Goal: Task Accomplishment & Management: Manage account settings

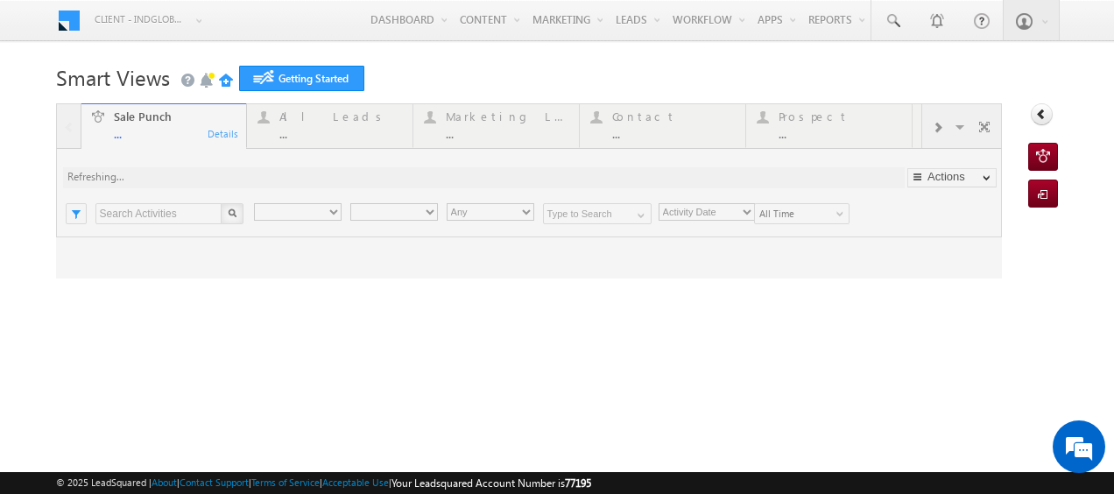
type input "Any Owner"
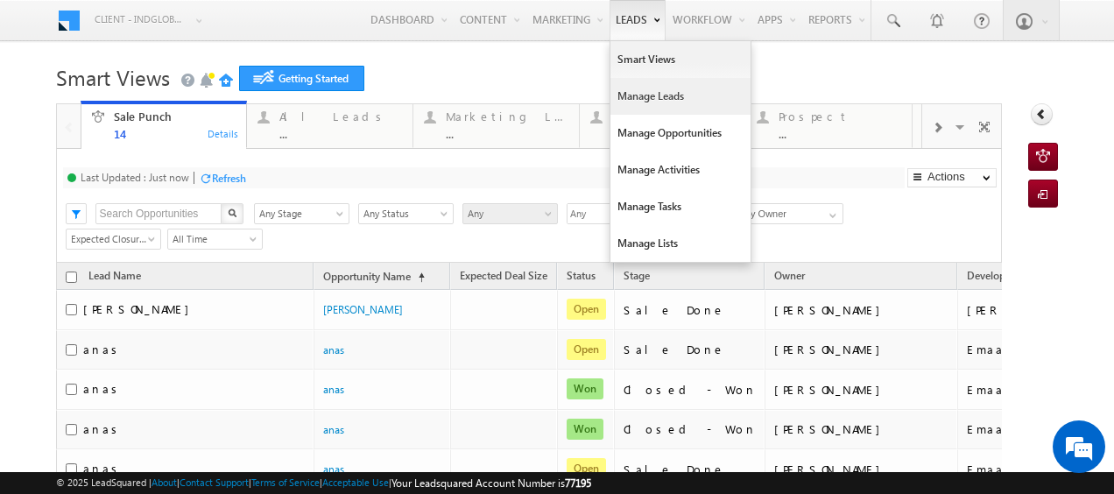
click at [636, 93] on link "Manage Leads" at bounding box center [680, 96] width 140 height 37
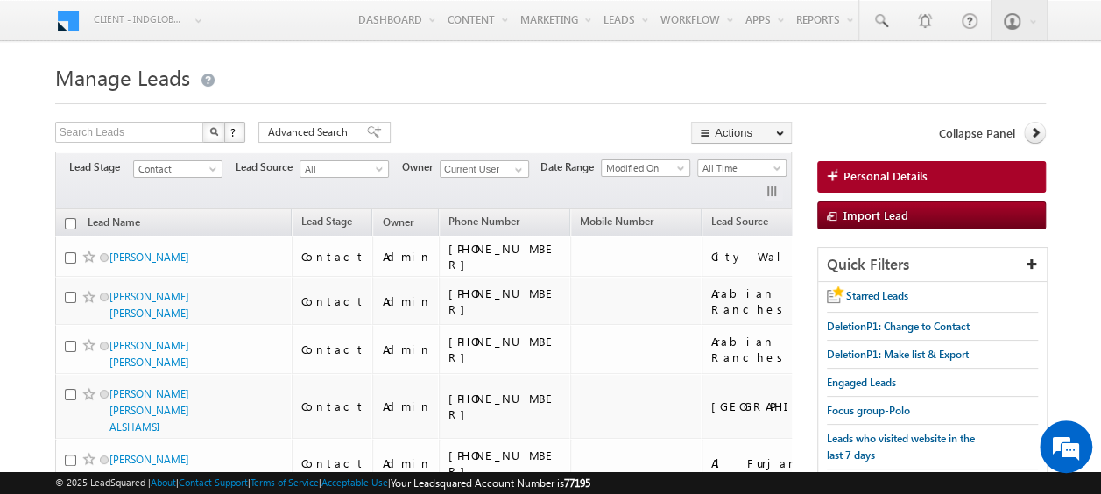
click at [67, 215] on th "Lead Name" at bounding box center [173, 222] width 236 height 27
click at [68, 222] on input "checkbox" at bounding box center [70, 223] width 11 height 11
checkbox input "true"
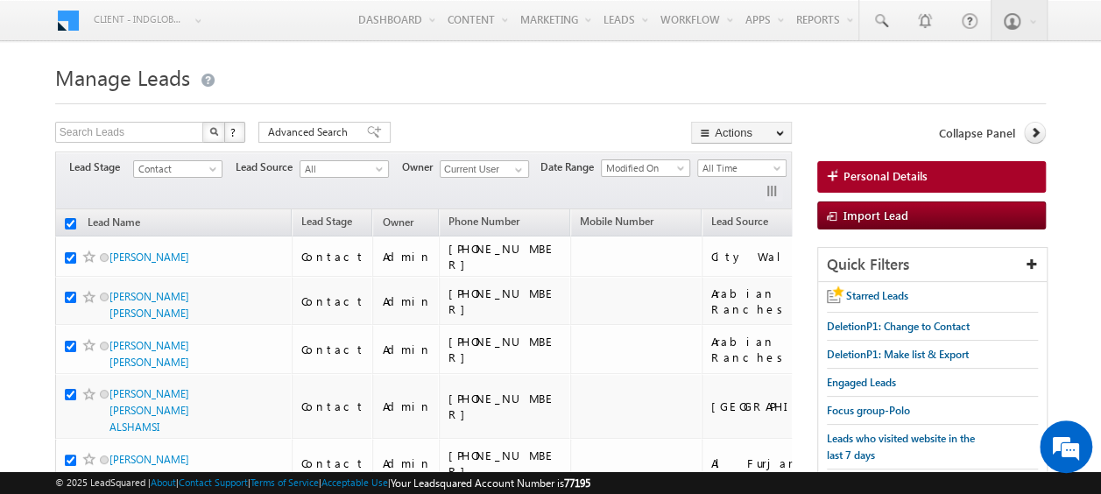
checkbox input "true"
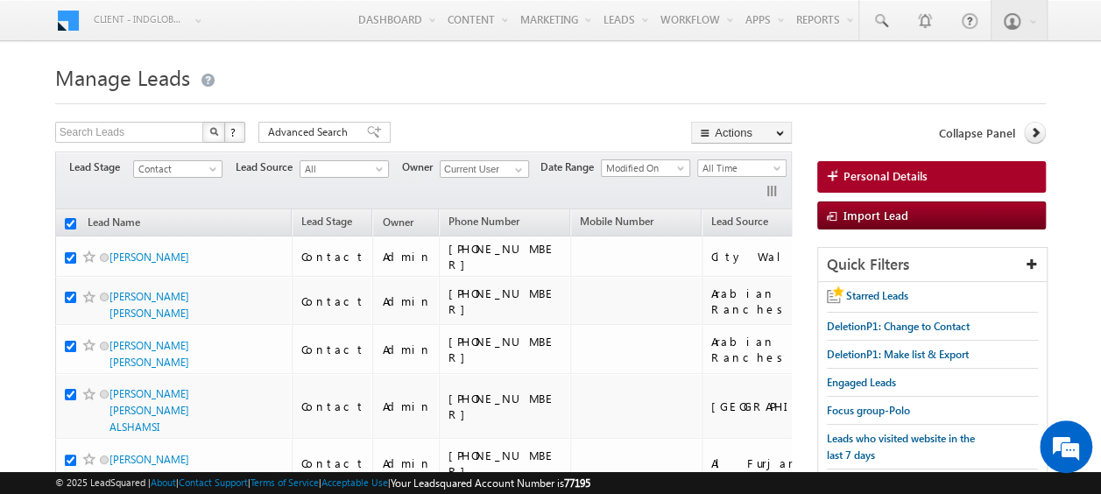
checkbox input "true"
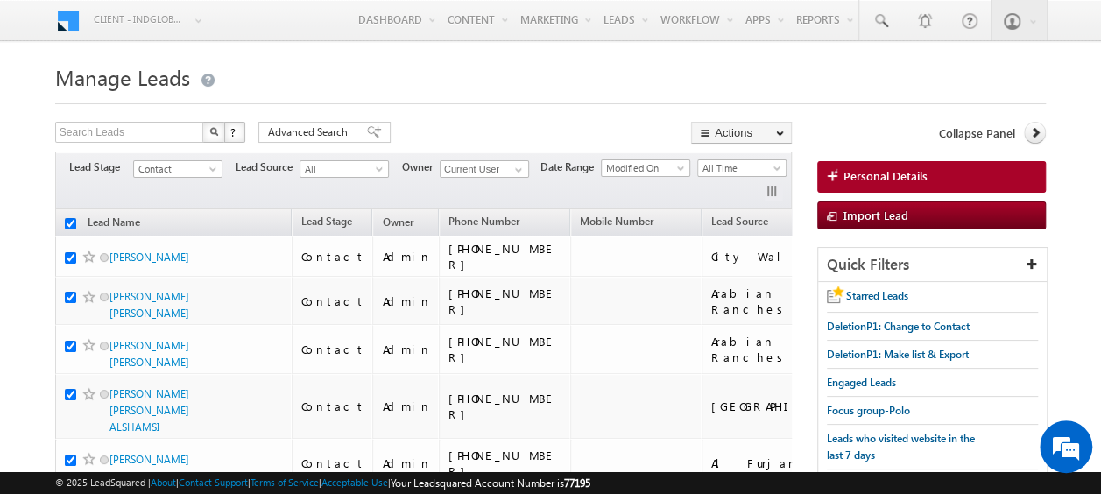
checkbox input "true"
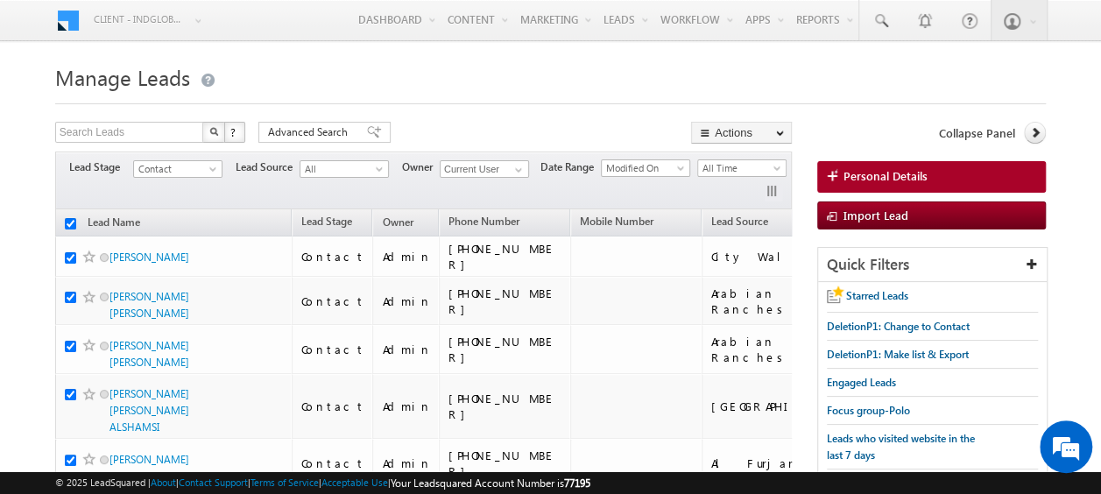
checkbox input "true"
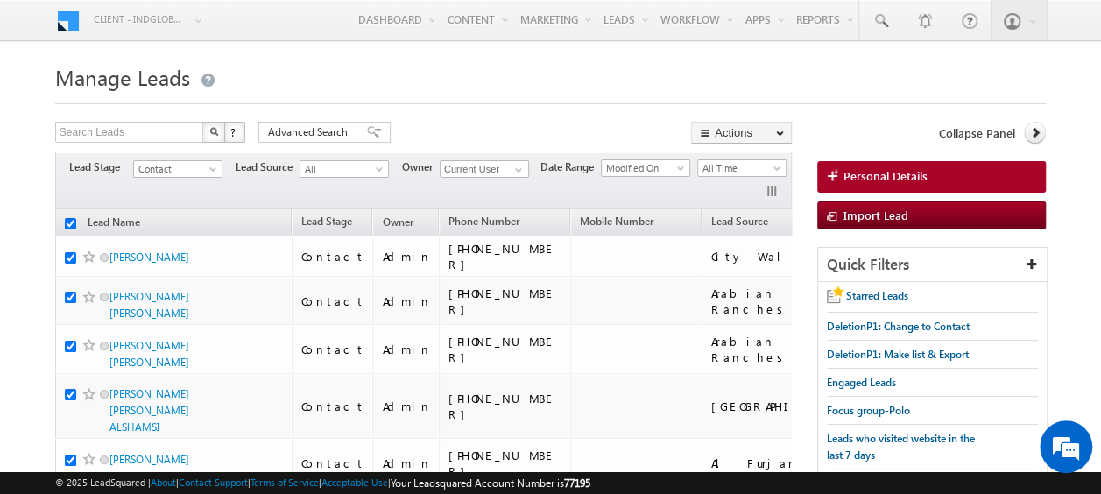
checkbox input "true"
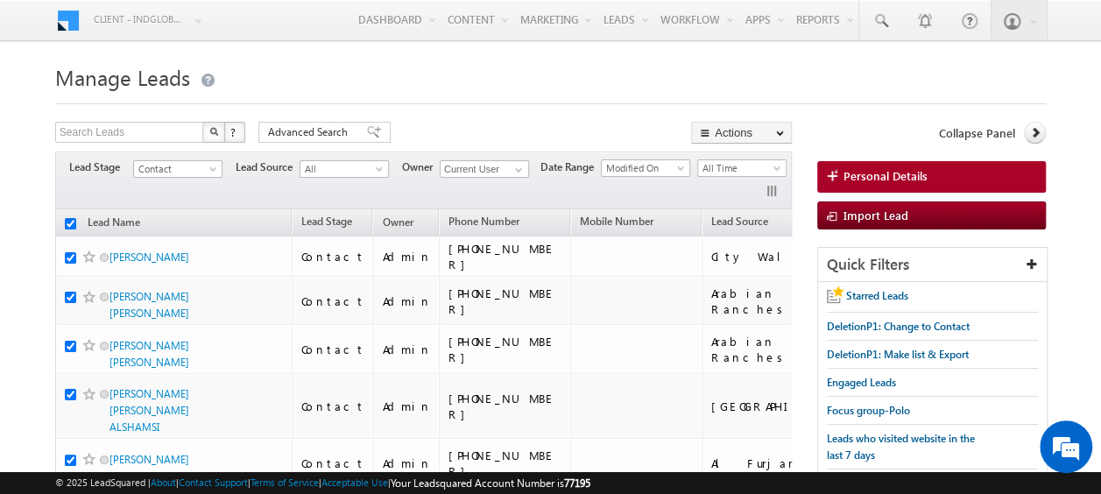
checkbox input "true"
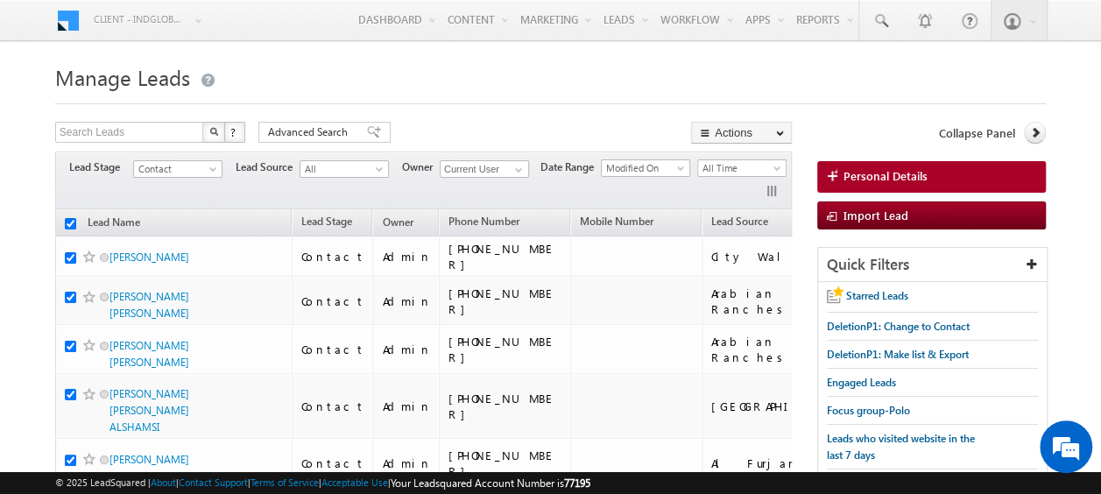
checkbox input "true"
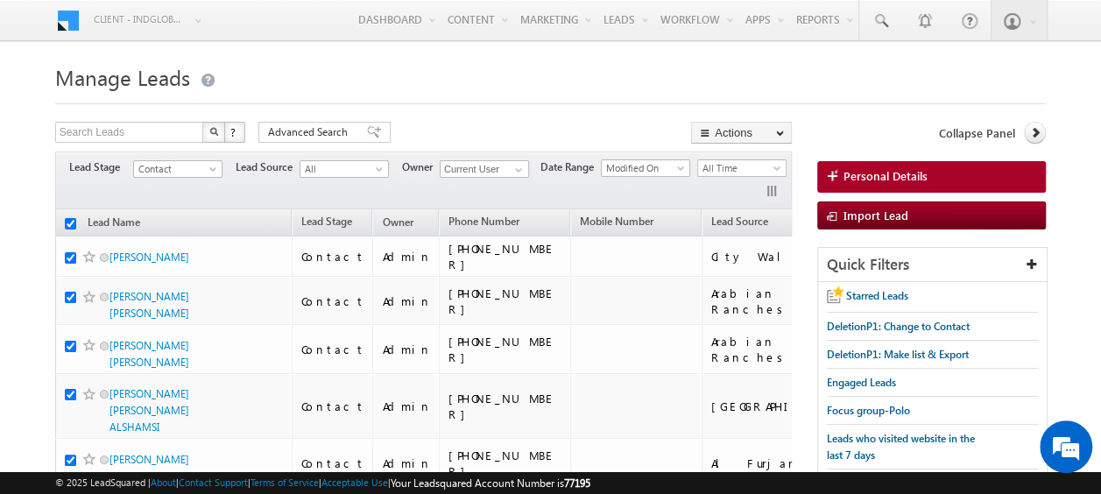
checkbox input "true"
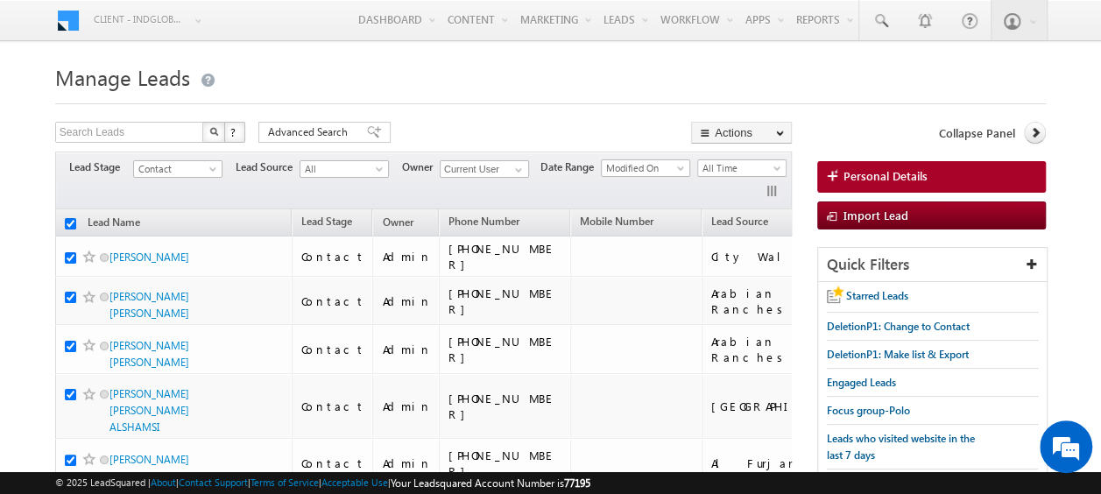
checkbox input "true"
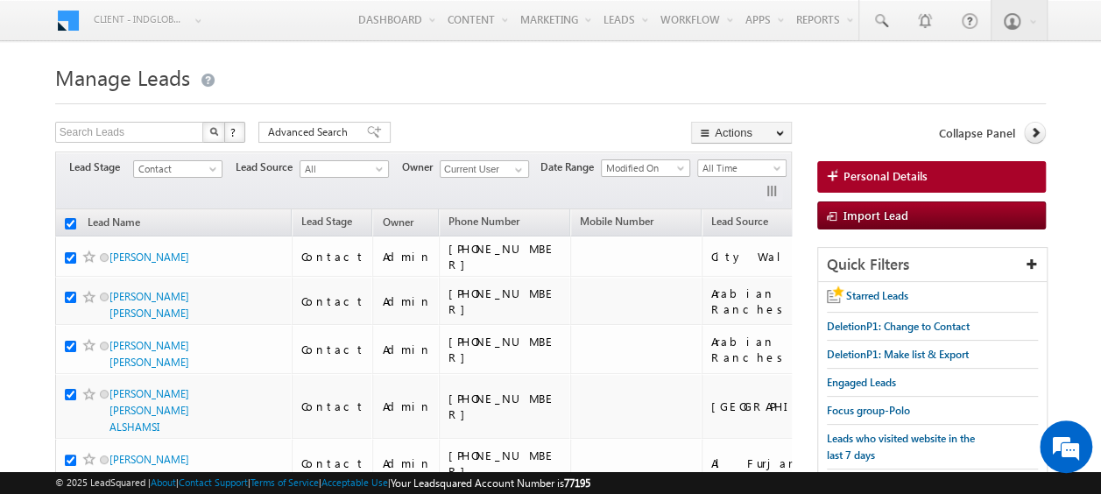
checkbox input "true"
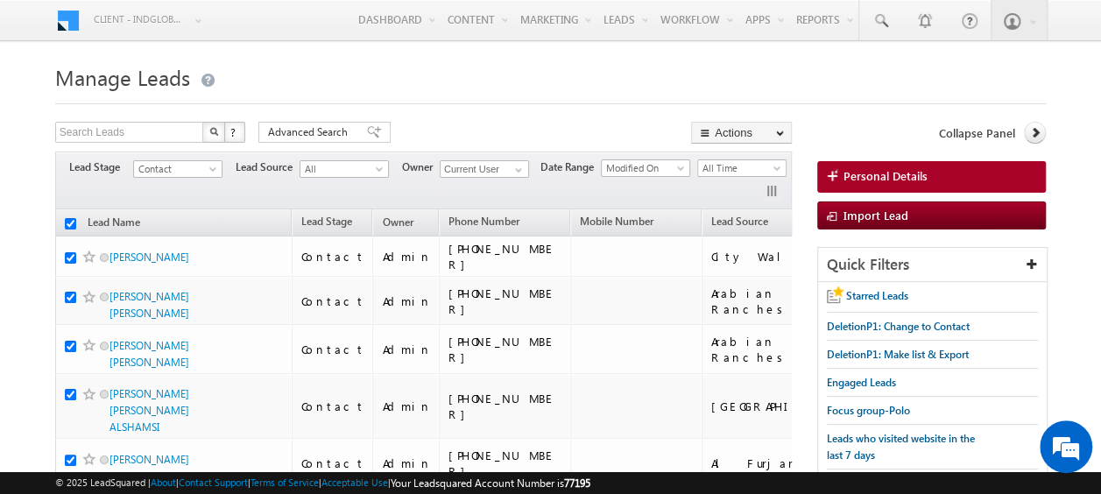
checkbox input "true"
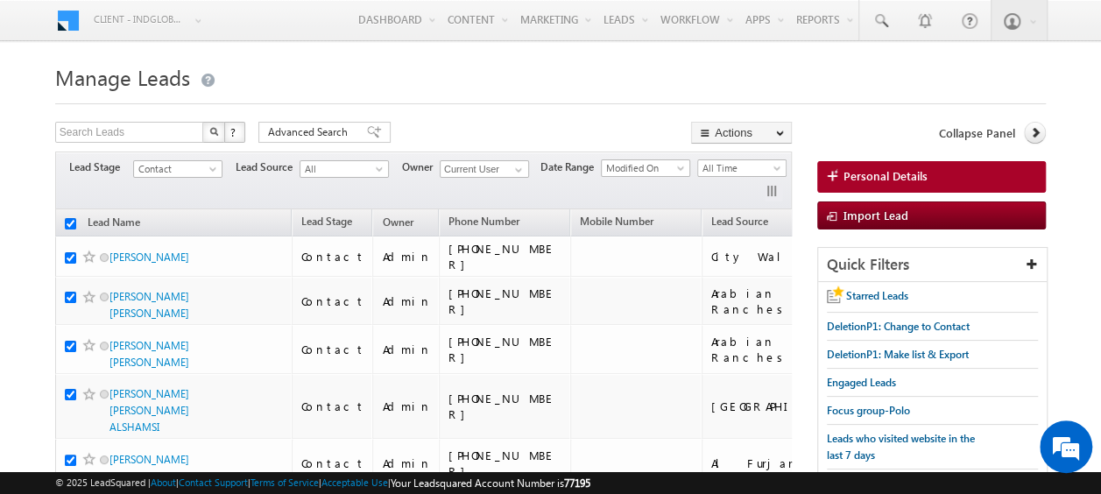
checkbox input "true"
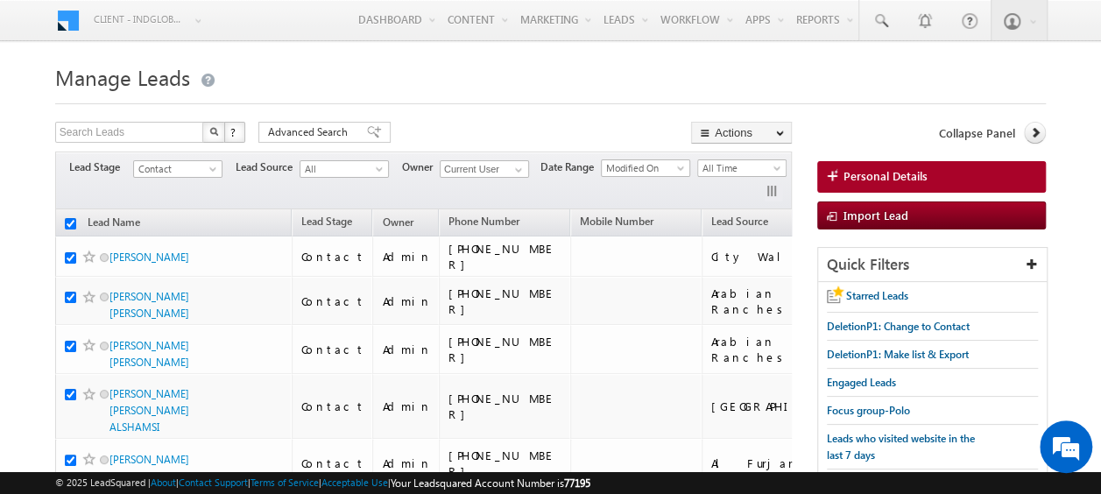
checkbox input "true"
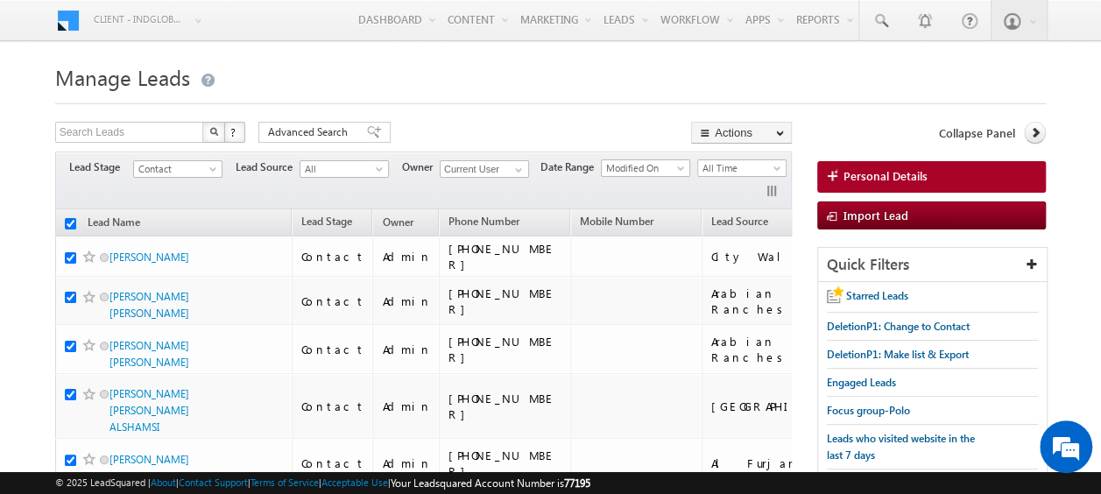
checkbox input "true"
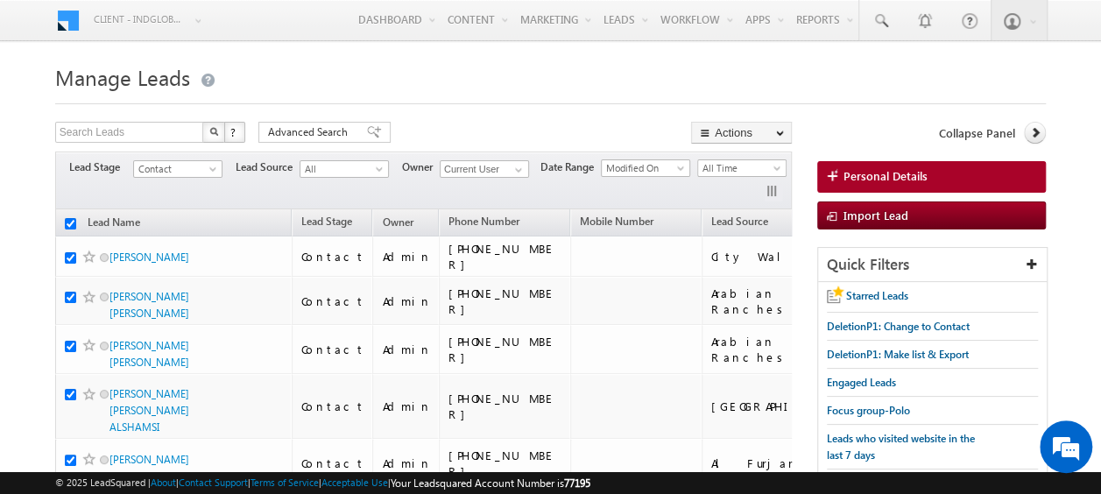
checkbox input "true"
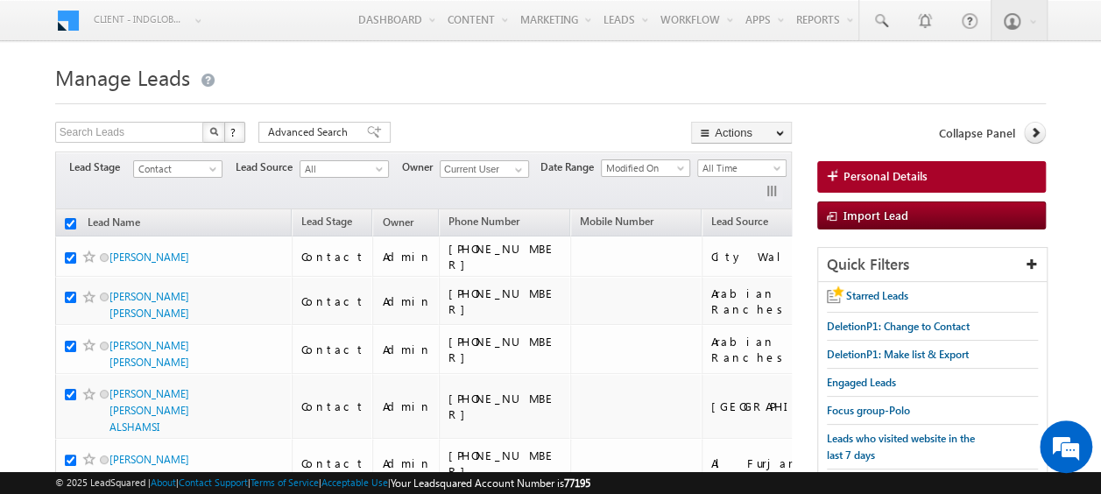
checkbox input "true"
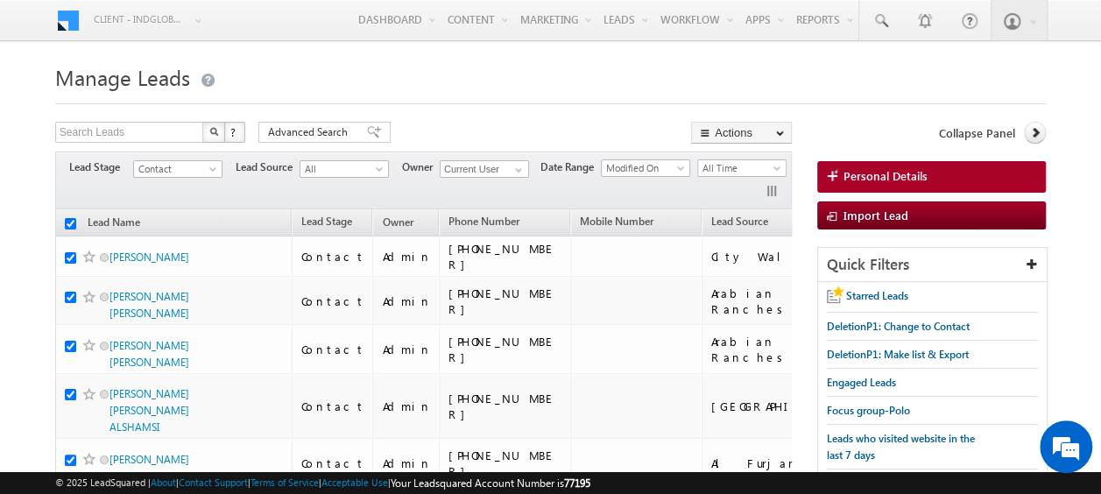
checkbox input "true"
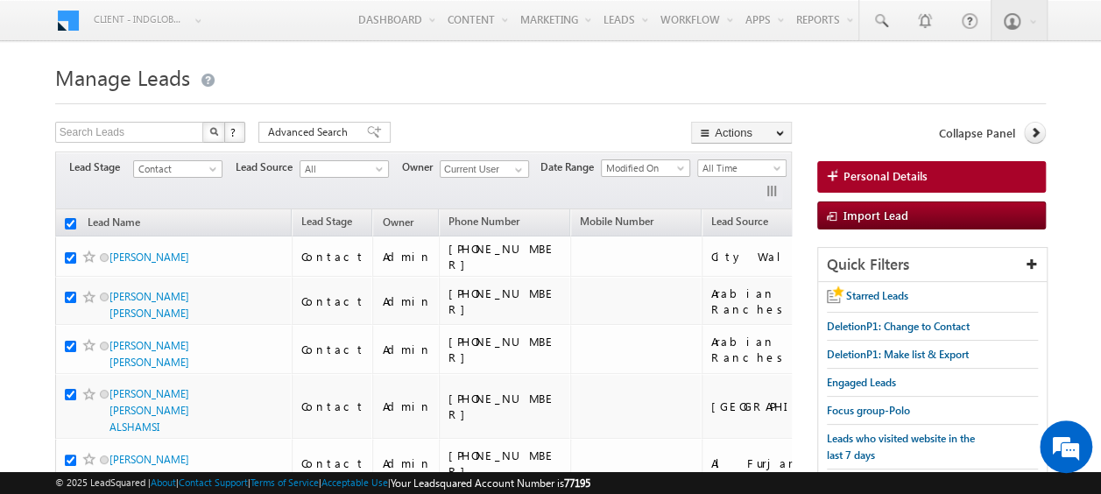
checkbox input "true"
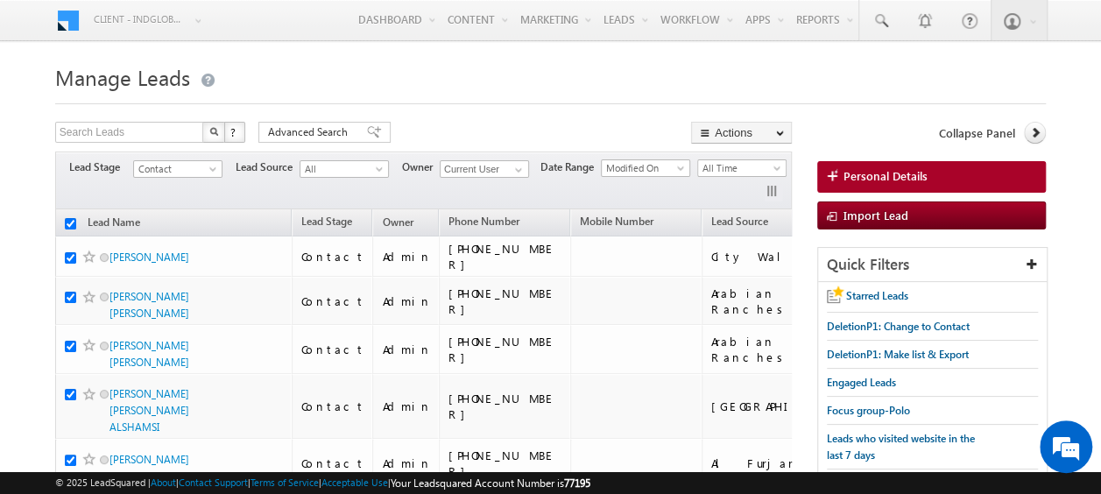
checkbox input "true"
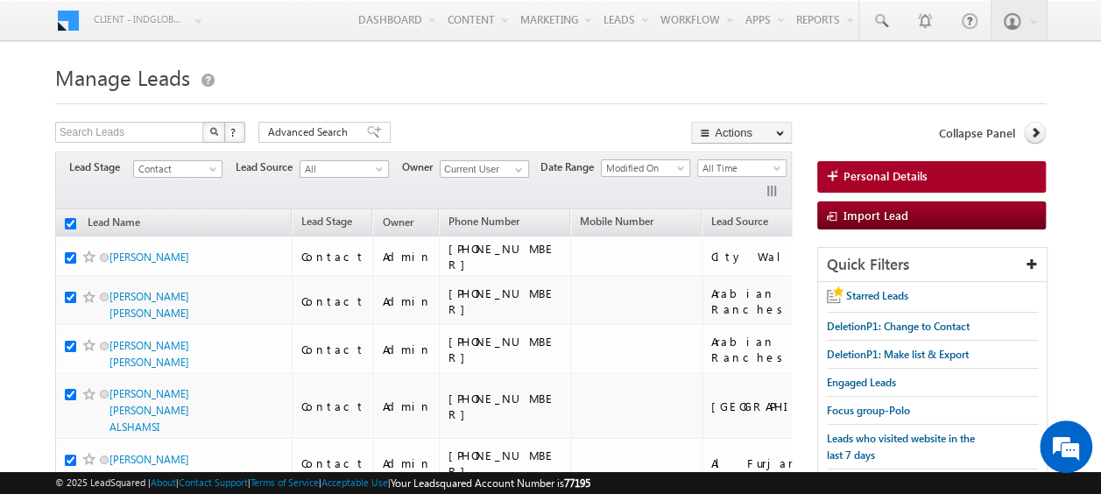
checkbox input "true"
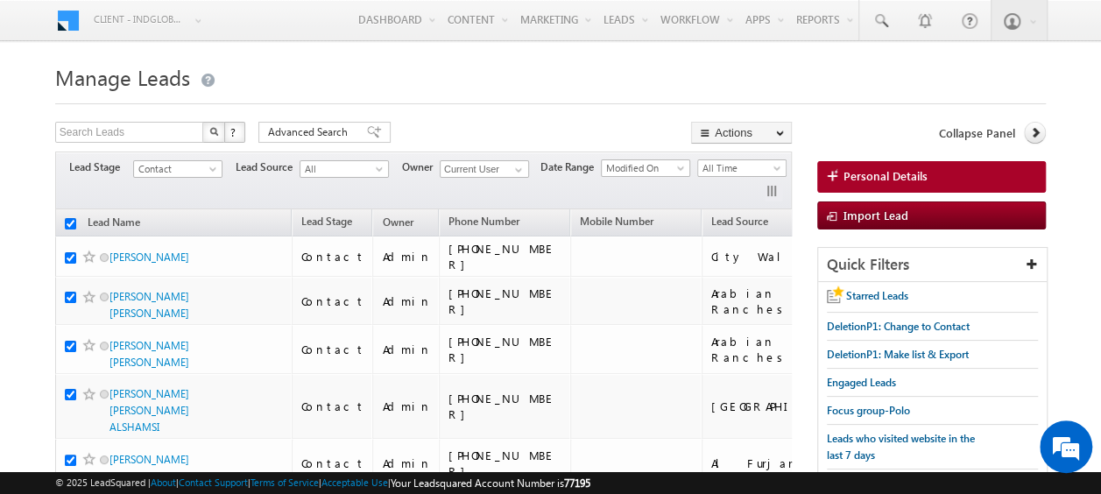
checkbox input "true"
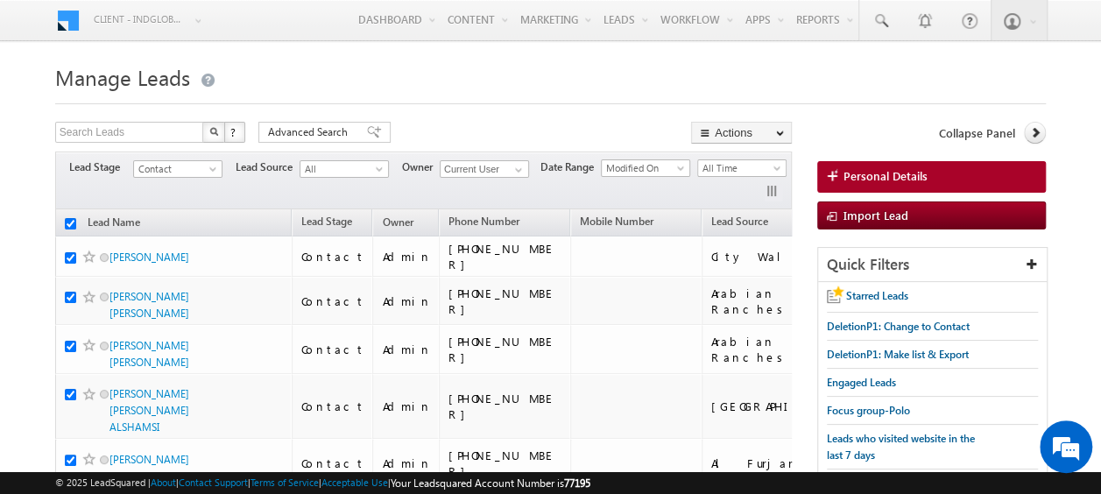
checkbox input "true"
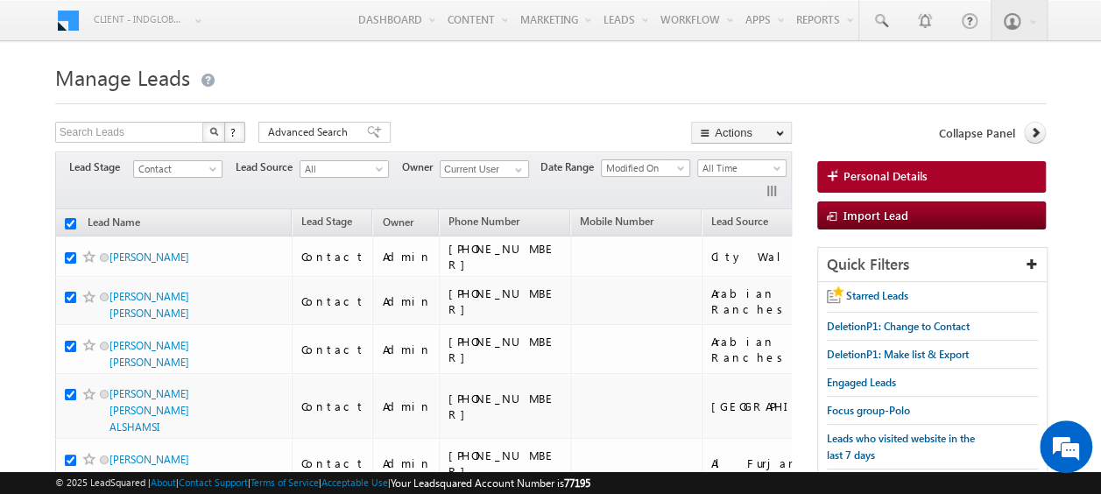
checkbox input "true"
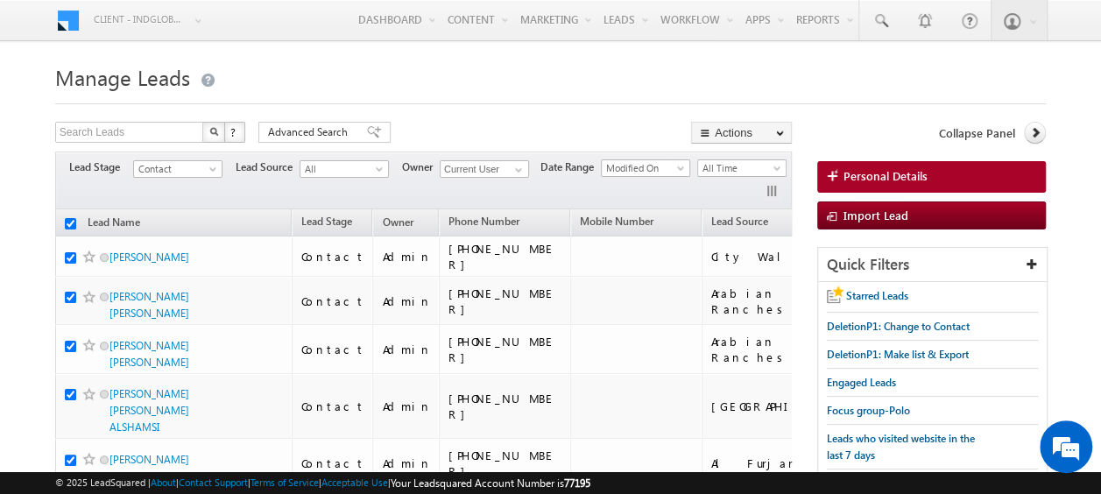
checkbox input "true"
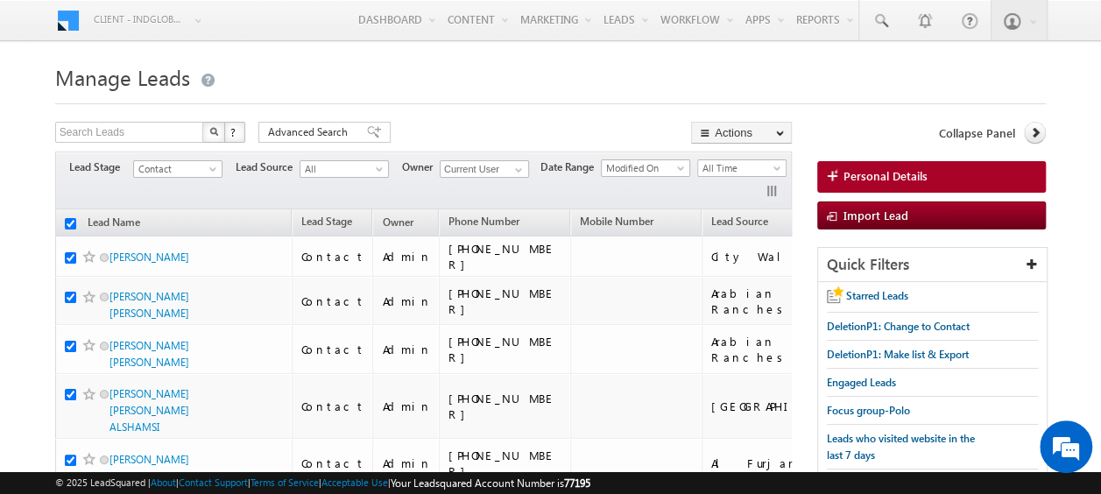
checkbox input "true"
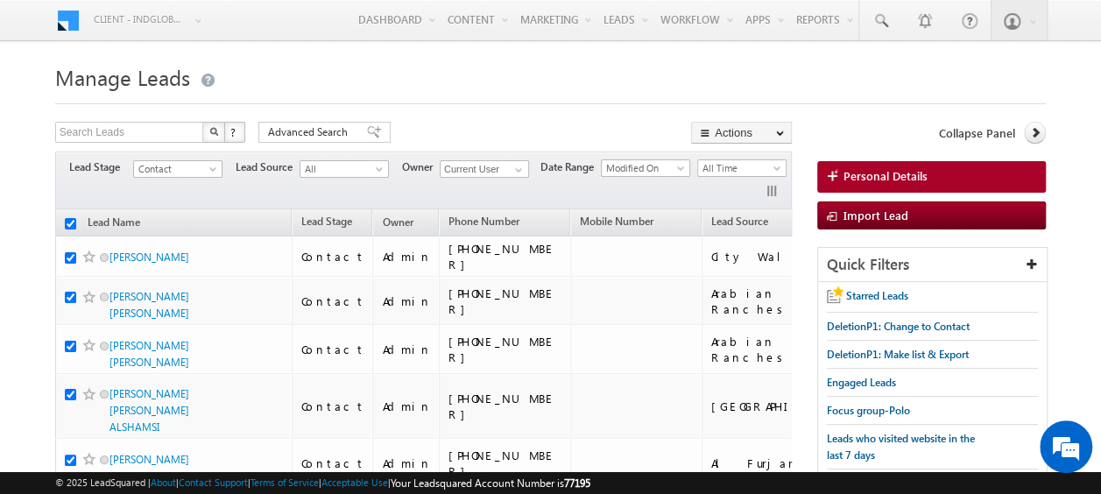
checkbox input "true"
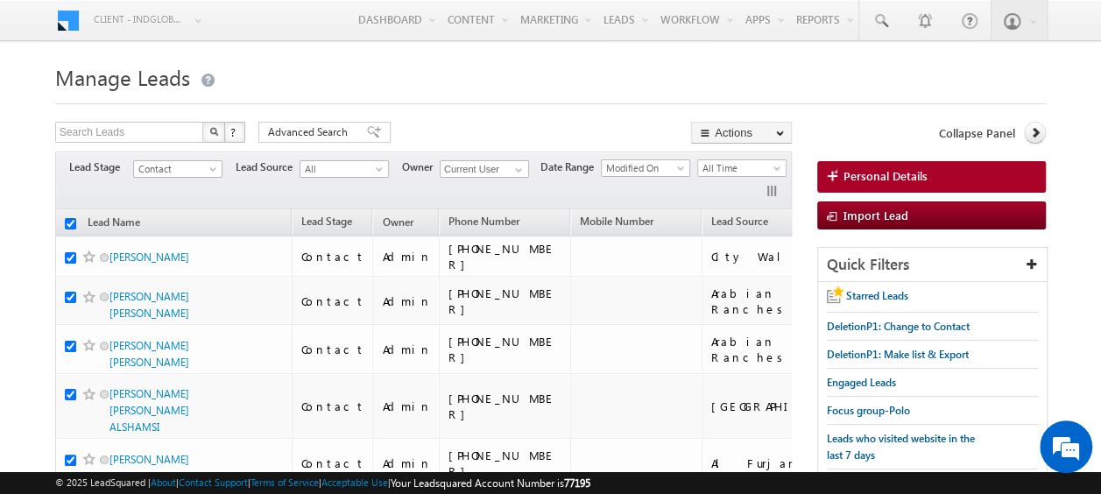
checkbox input "true"
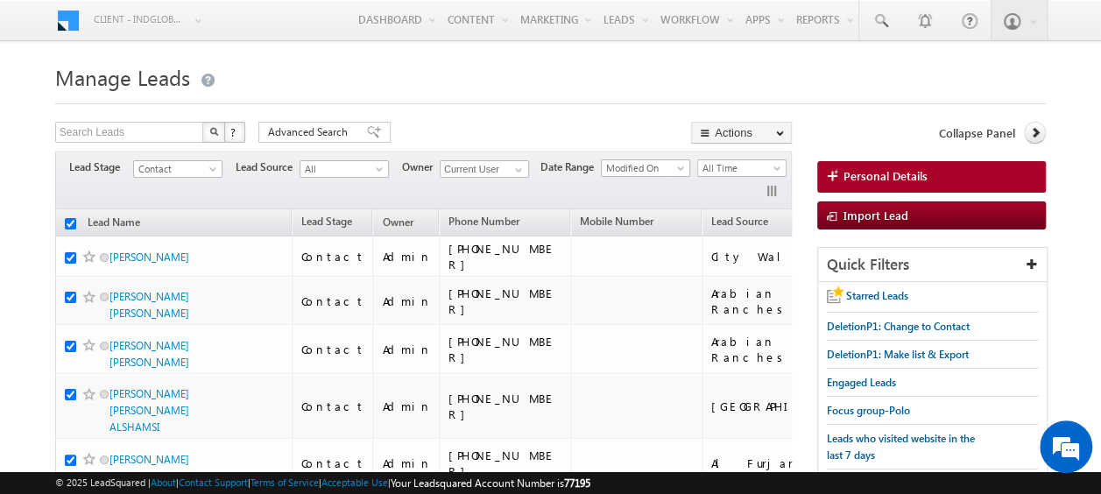
checkbox input "true"
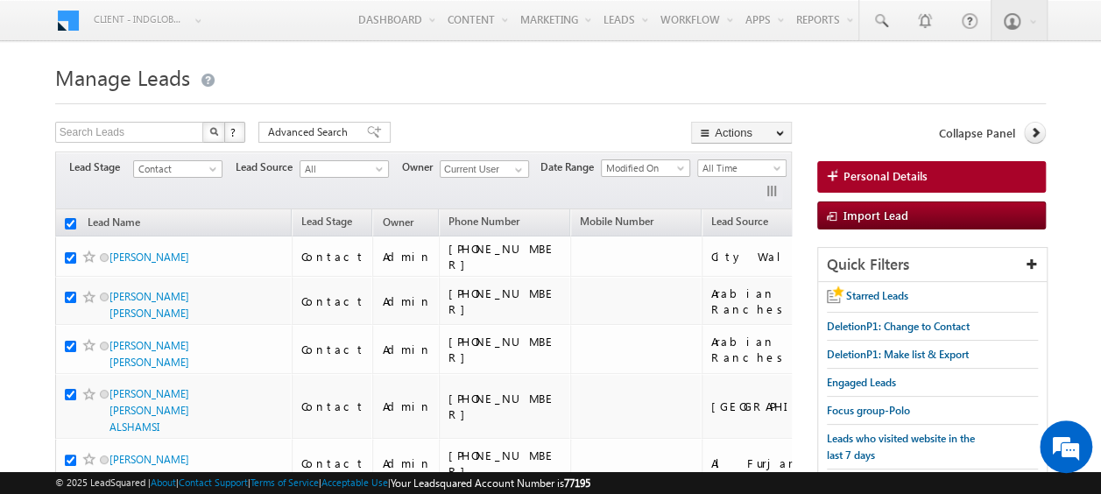
checkbox input "true"
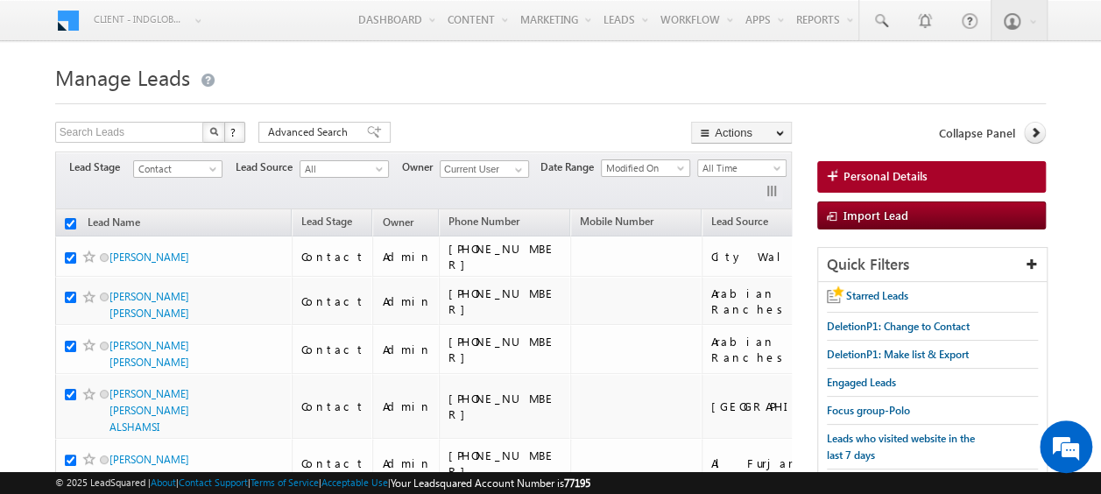
checkbox input "true"
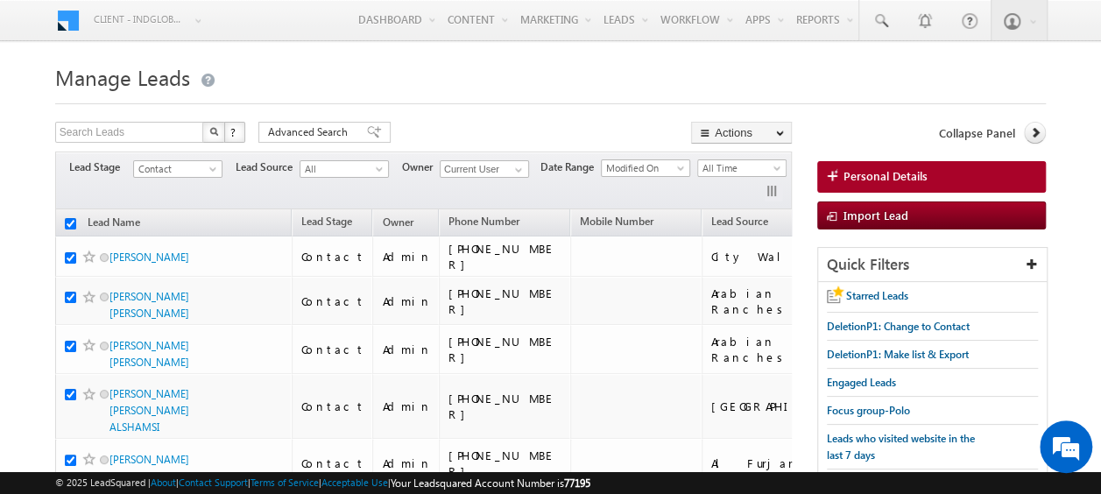
checkbox input "true"
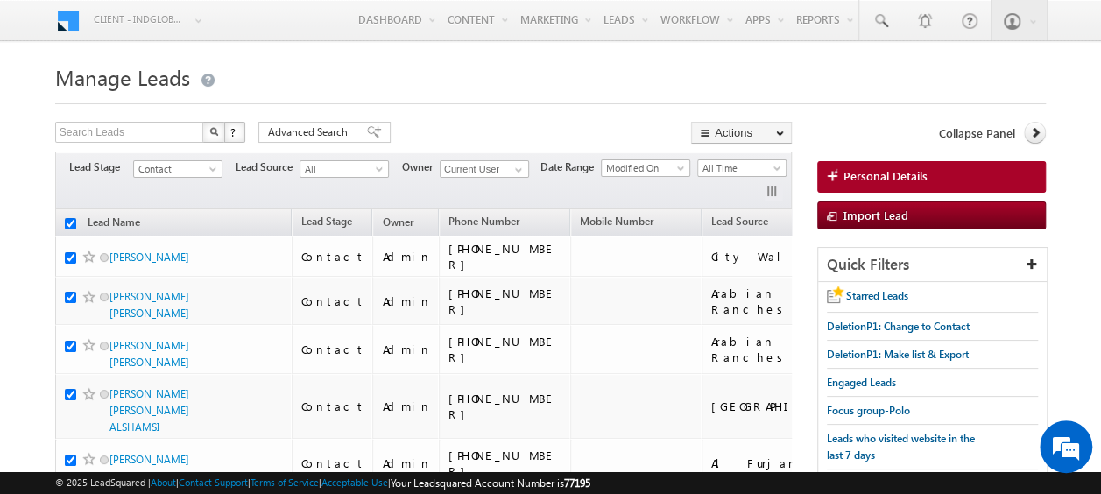
checkbox input "true"
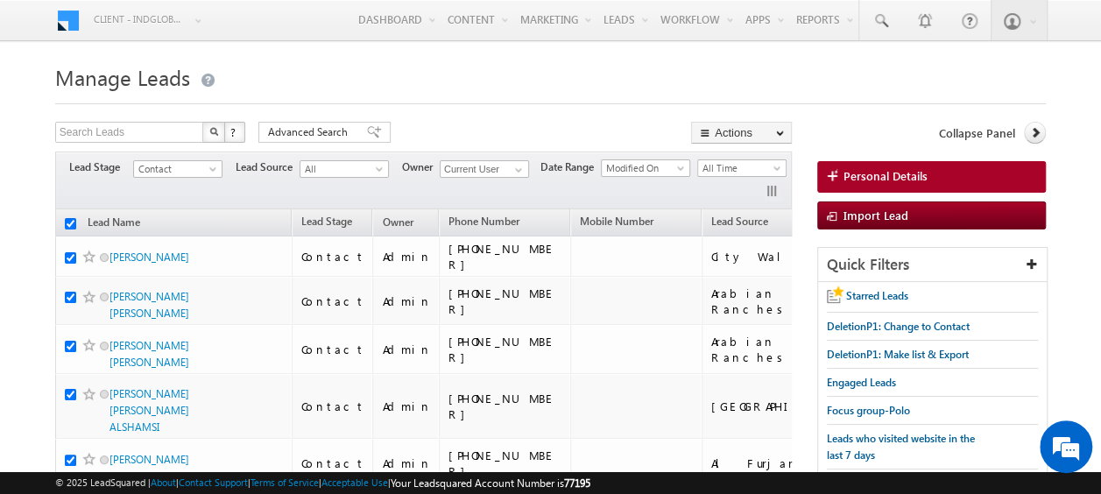
checkbox input "true"
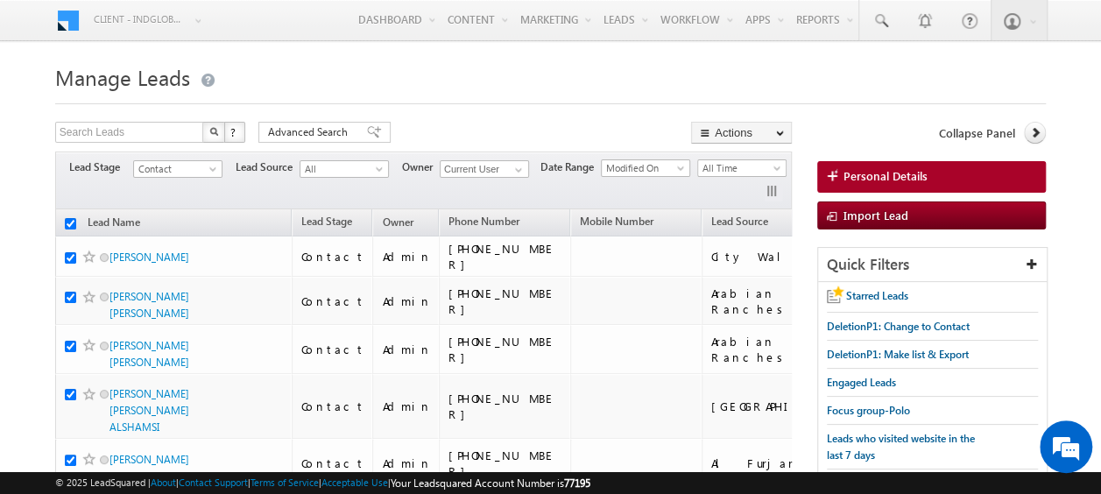
checkbox input "true"
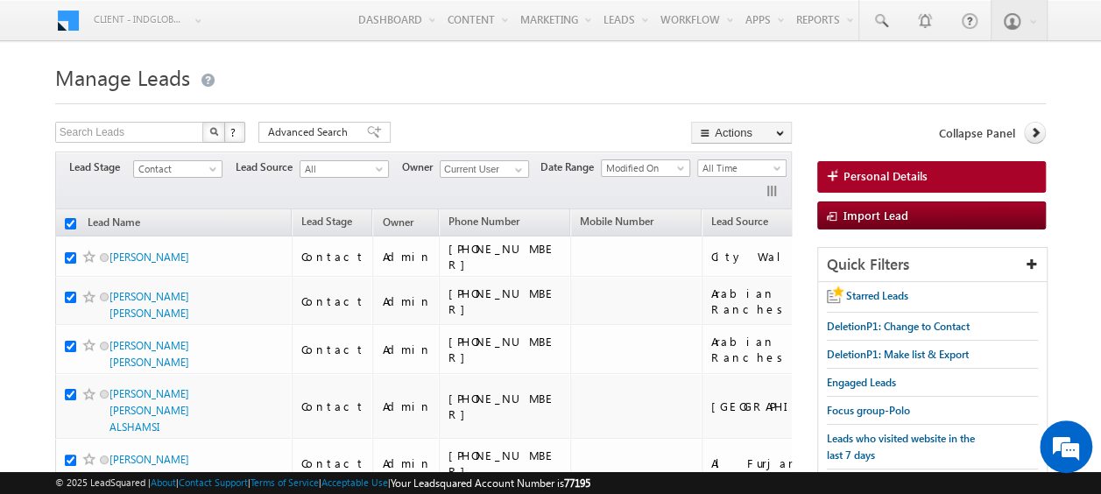
checkbox input "true"
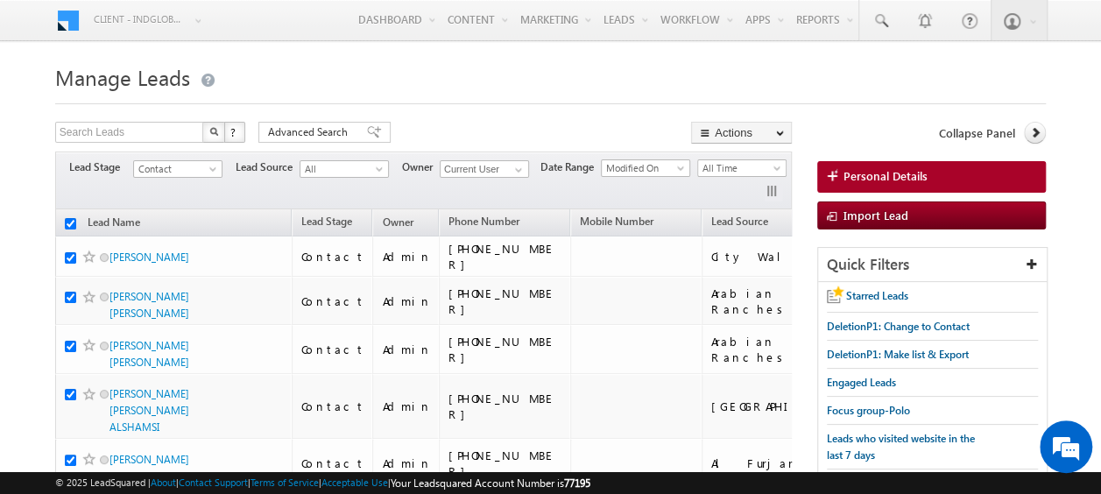
checkbox input "true"
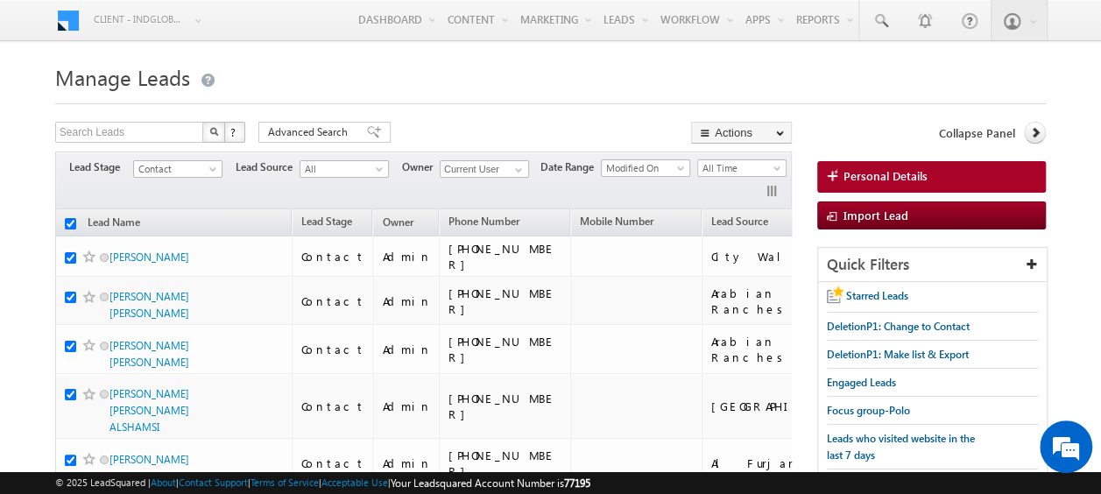
checkbox input "true"
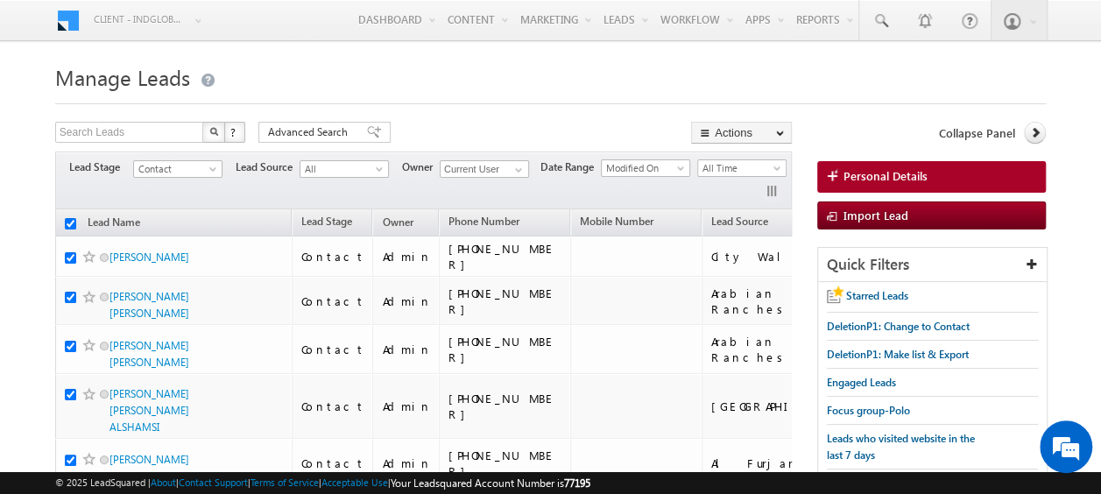
checkbox input "true"
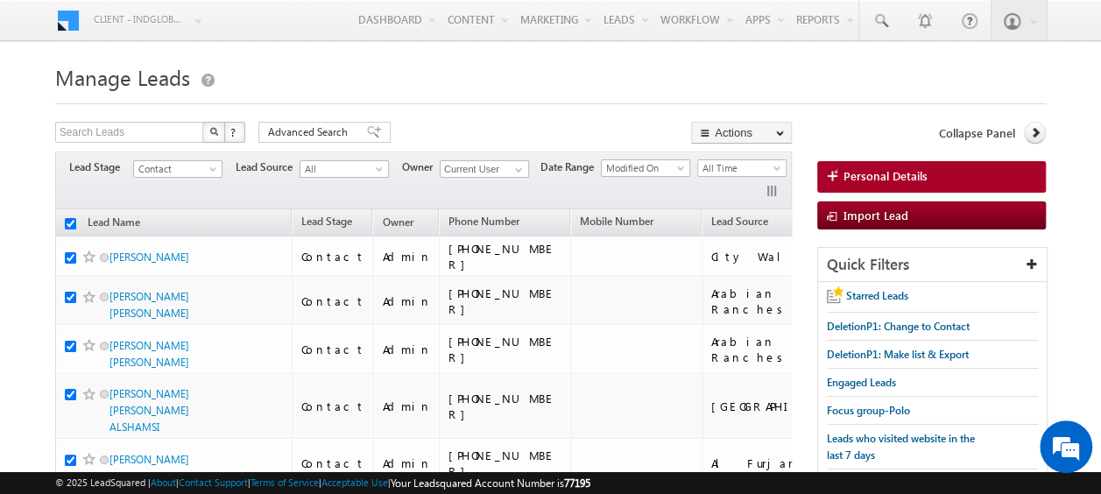
checkbox input "true"
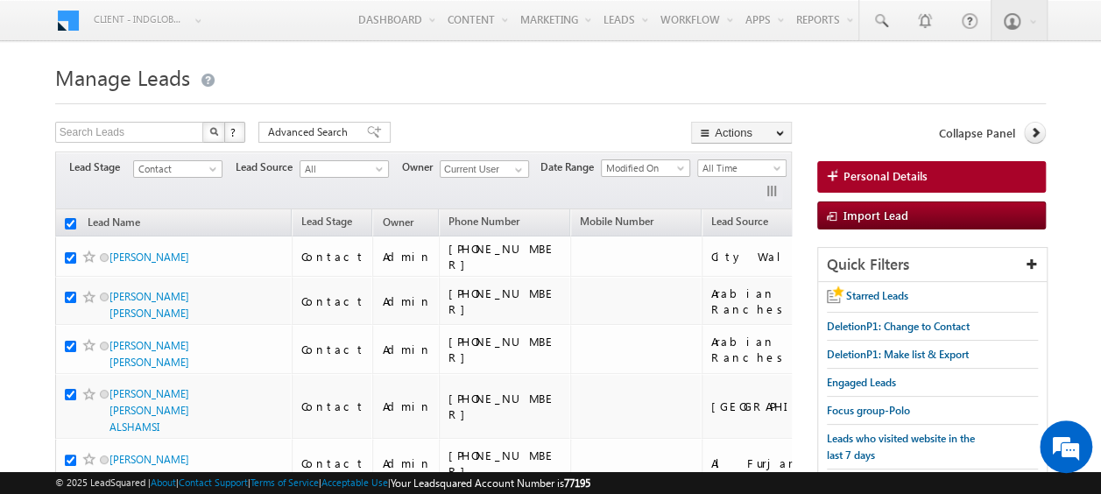
checkbox input "true"
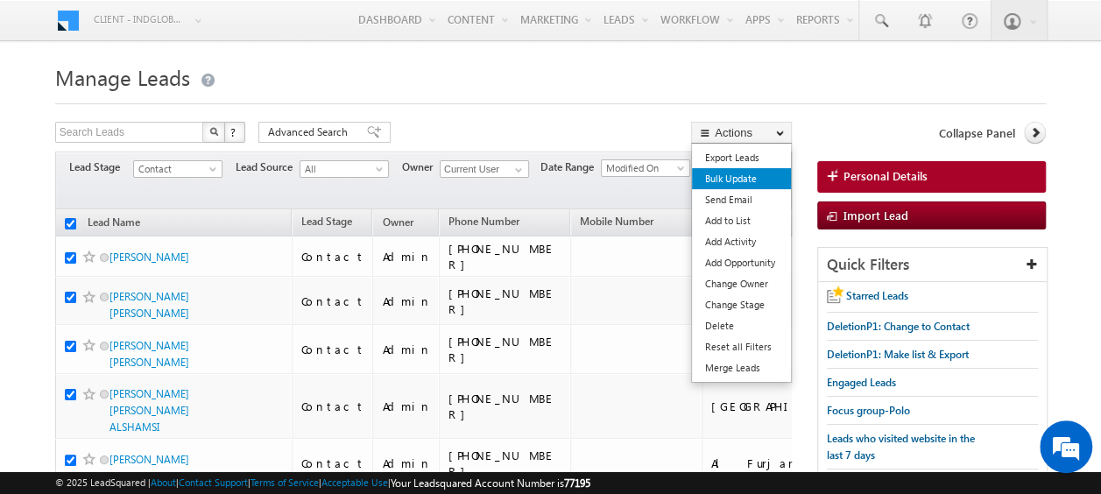
click at [735, 179] on link "Bulk Update" at bounding box center [741, 178] width 99 height 21
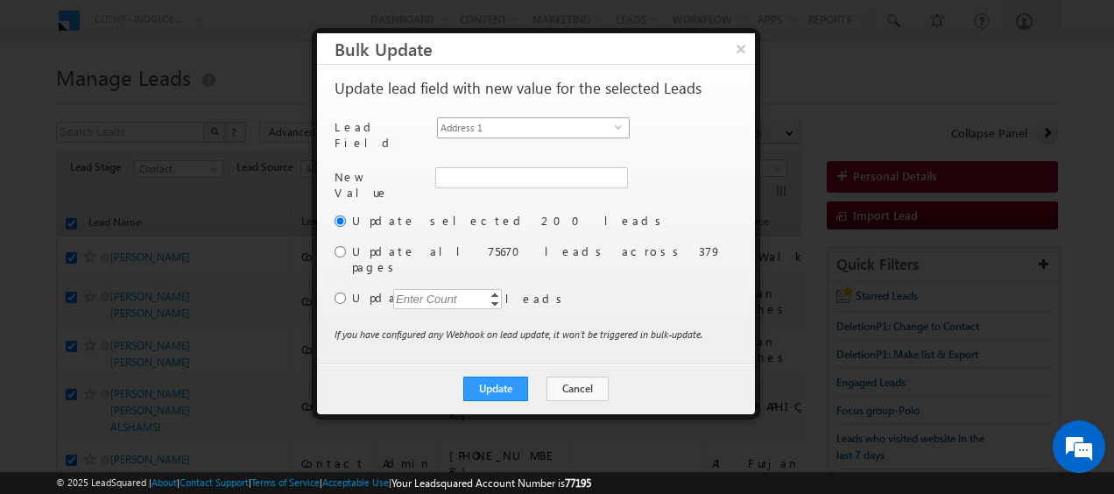
click at [487, 130] on span "Address 1" at bounding box center [526, 127] width 177 height 19
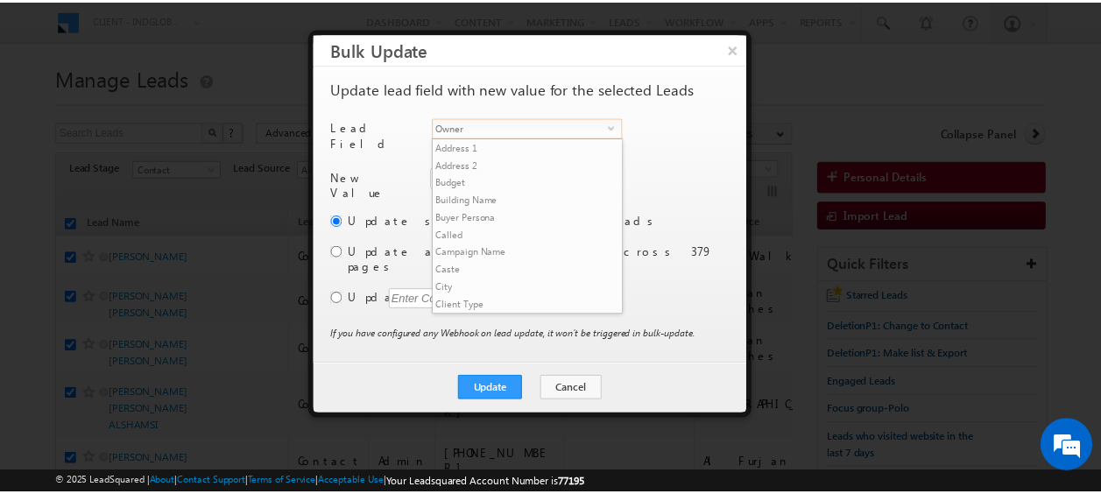
scroll to position [684, 0]
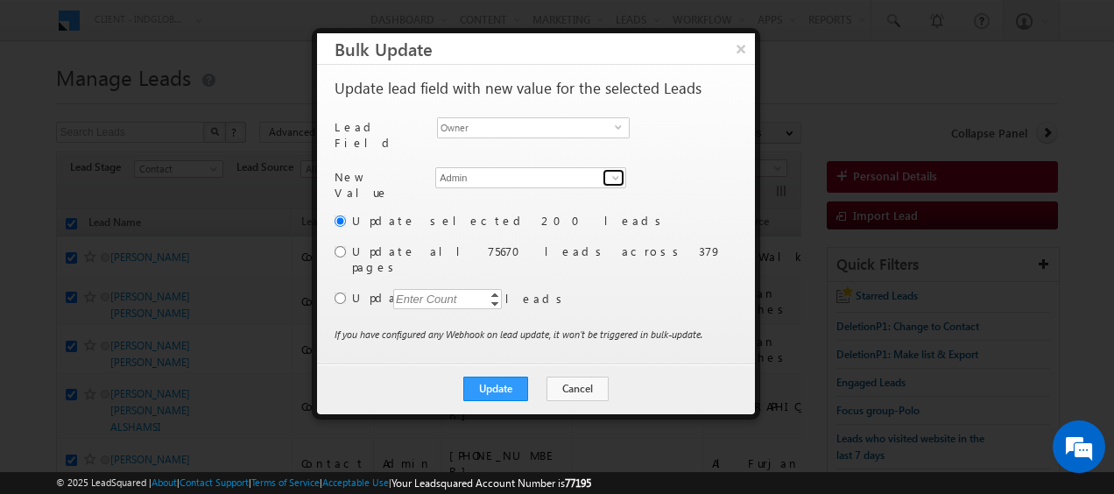
click at [613, 172] on span at bounding box center [615, 178] width 14 height 14
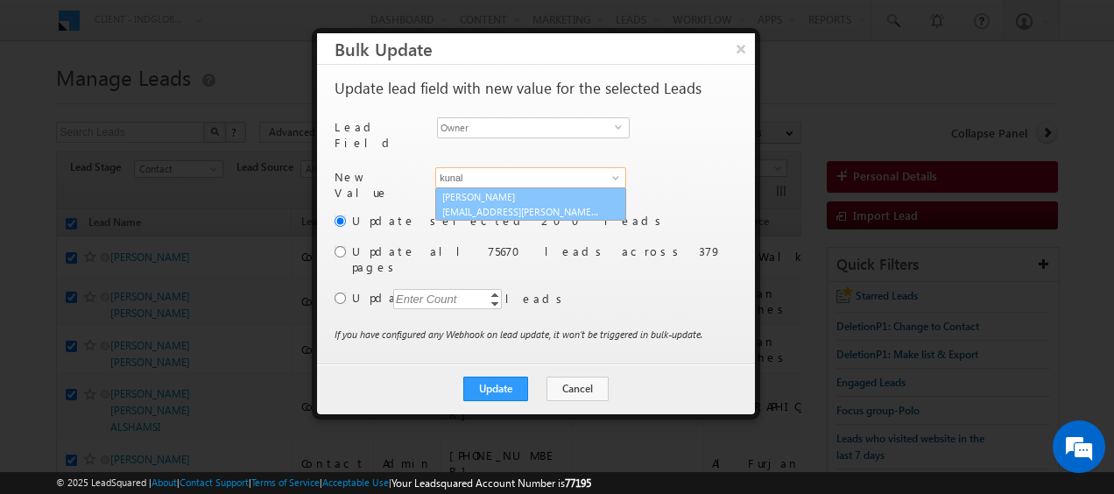
click at [509, 193] on link "Kunal Sehrawat kunal.sehrawat@indglobal.ae" at bounding box center [530, 203] width 191 height 33
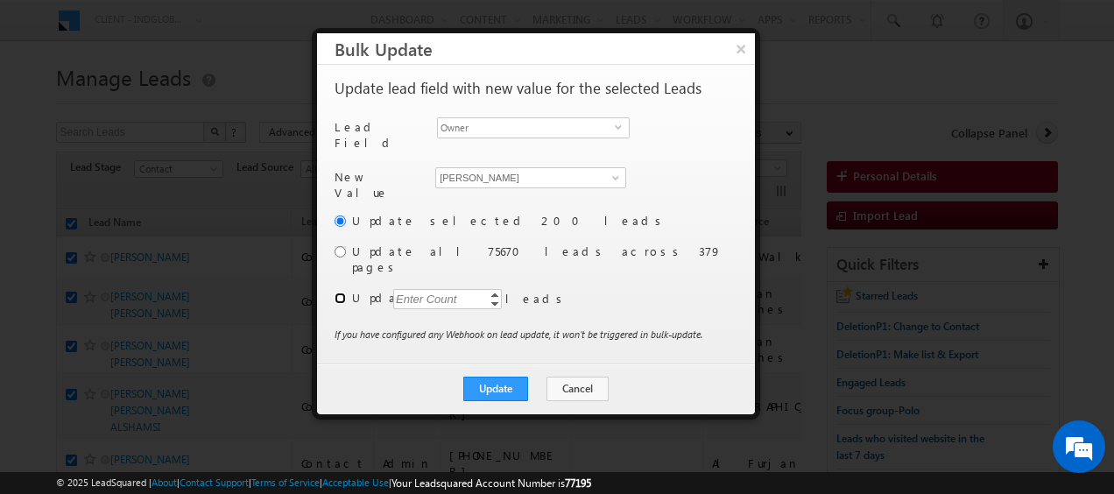
click at [336, 292] on input "radio" at bounding box center [339, 297] width 11 height 11
click at [447, 289] on div "Enter Count" at bounding box center [426, 299] width 67 height 20
click at [504, 376] on button "Update" at bounding box center [495, 388] width 65 height 25
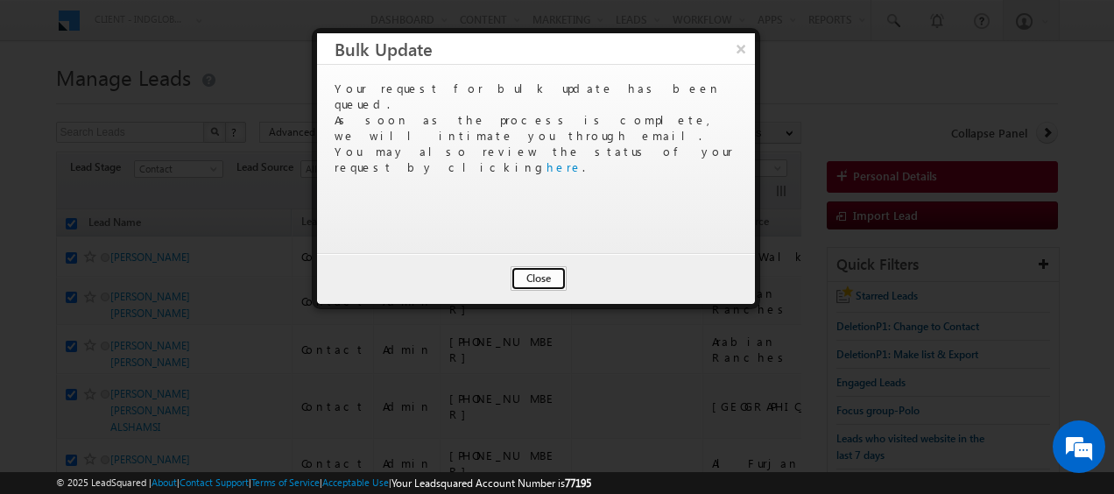
click at [545, 275] on button "Close" at bounding box center [538, 278] width 56 height 25
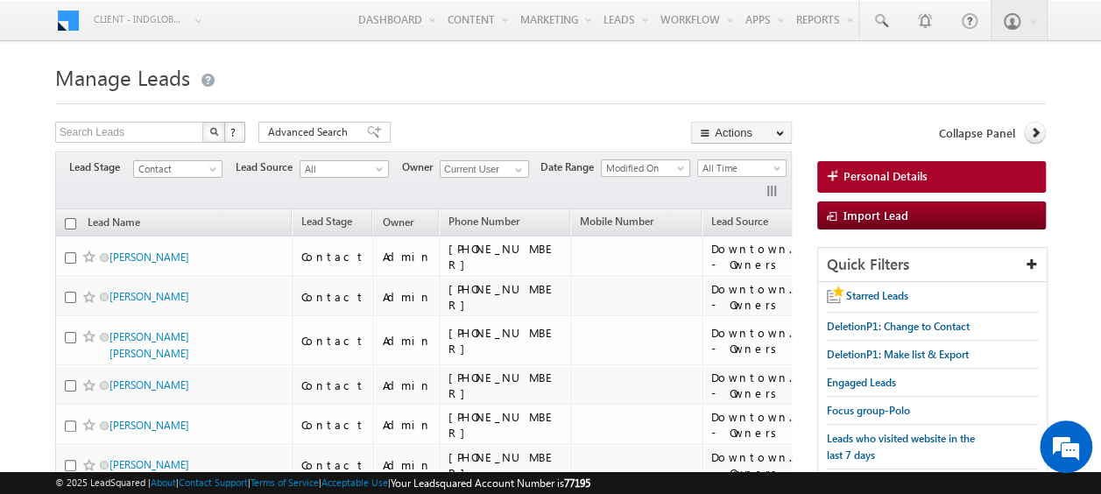
click at [67, 218] on input "checkbox" at bounding box center [70, 223] width 11 height 11
checkbox input "true"
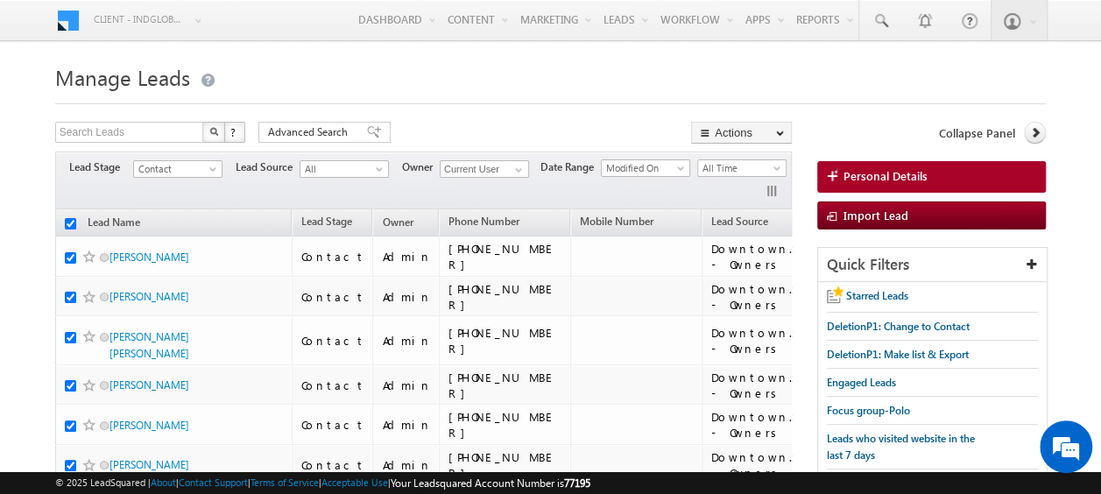
checkbox input "true"
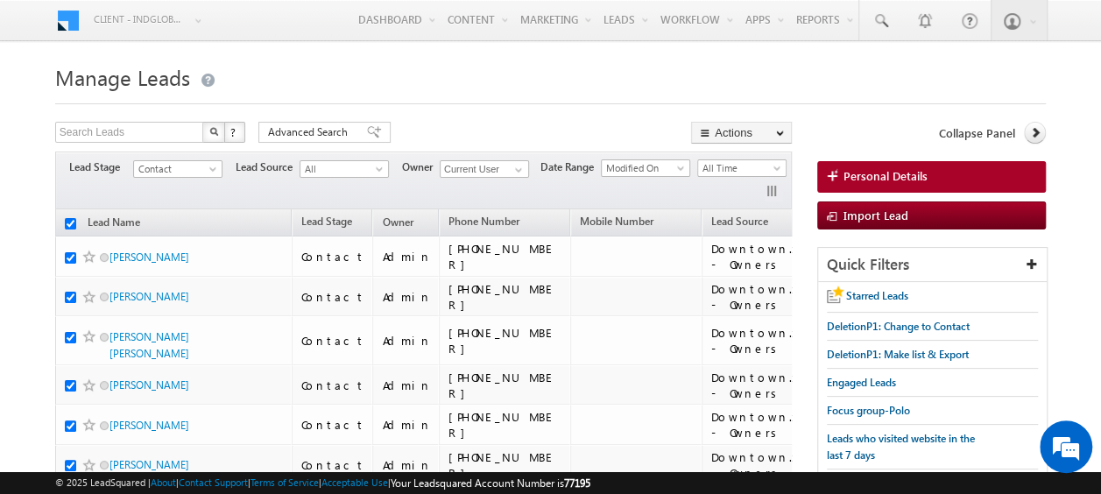
checkbox input "true"
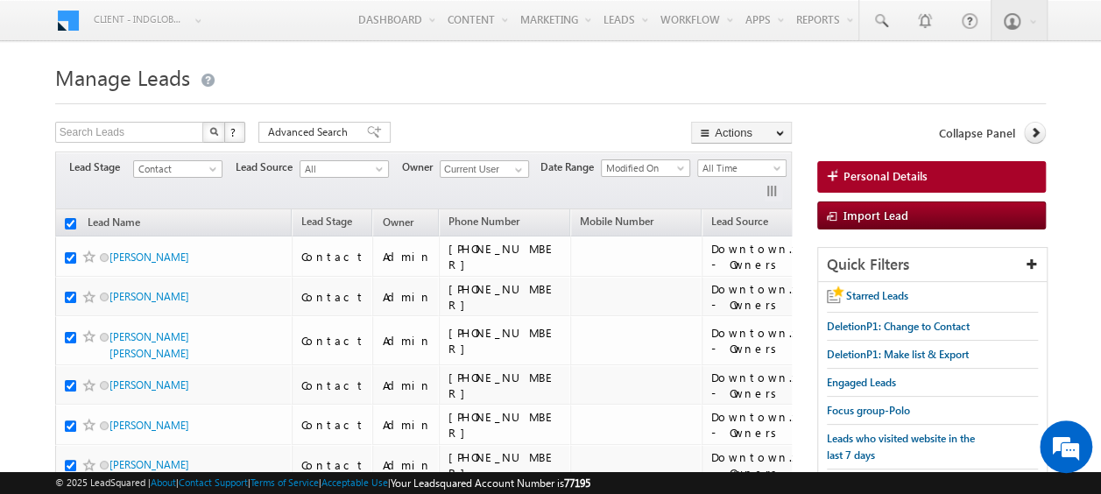
checkbox input "true"
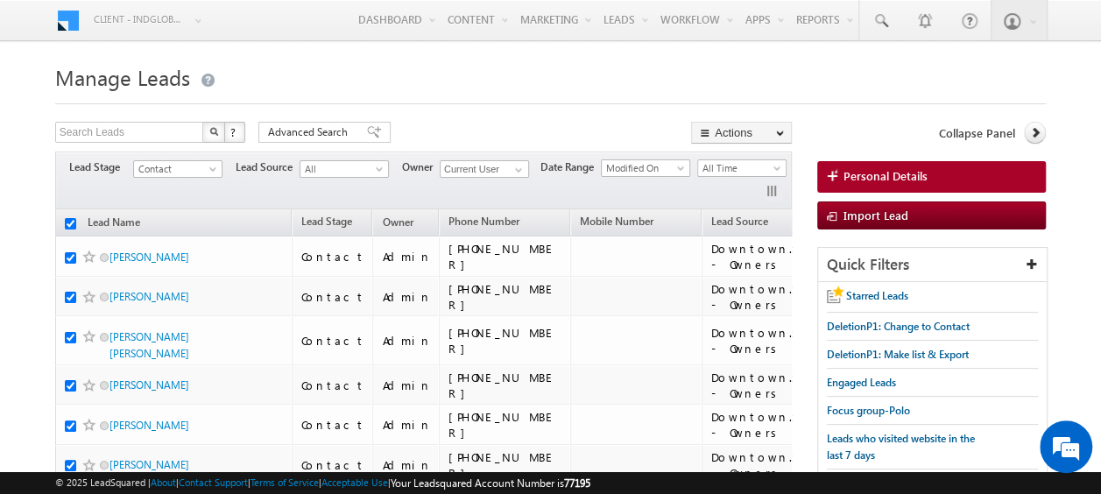
checkbox input "true"
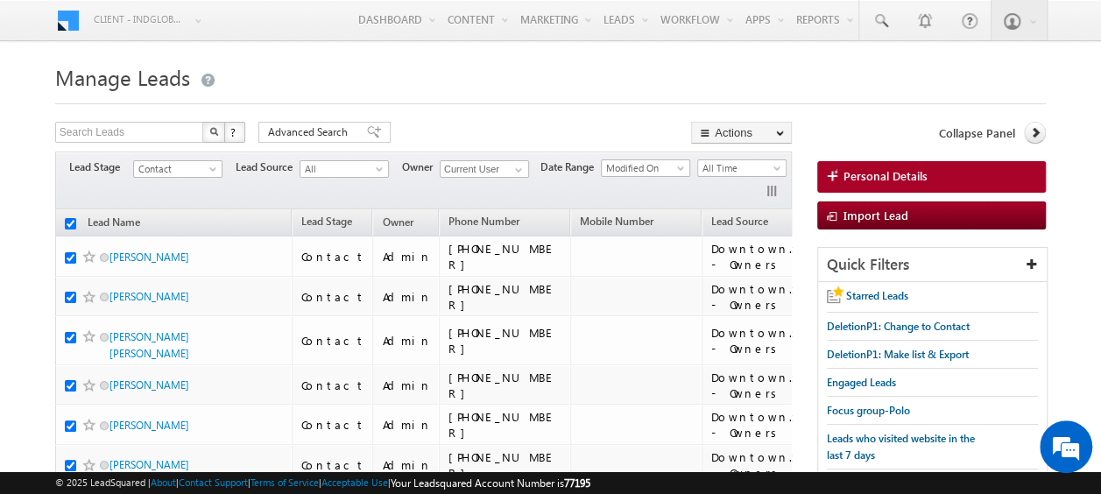
checkbox input "true"
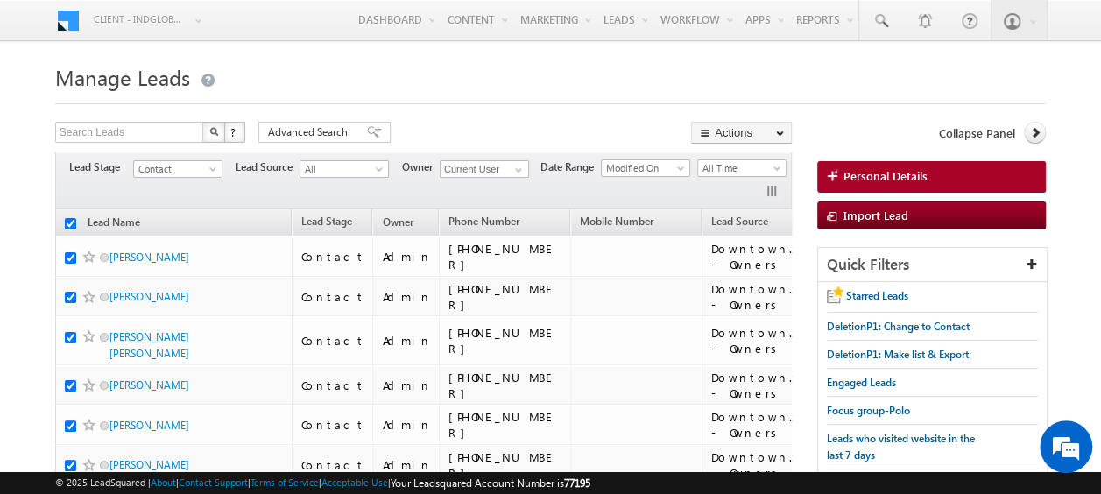
checkbox input "true"
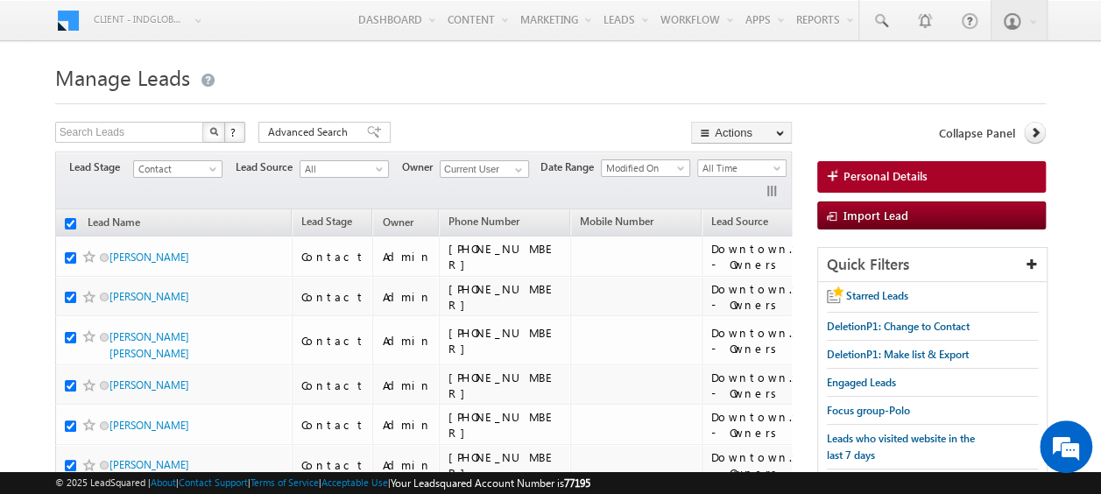
checkbox input "true"
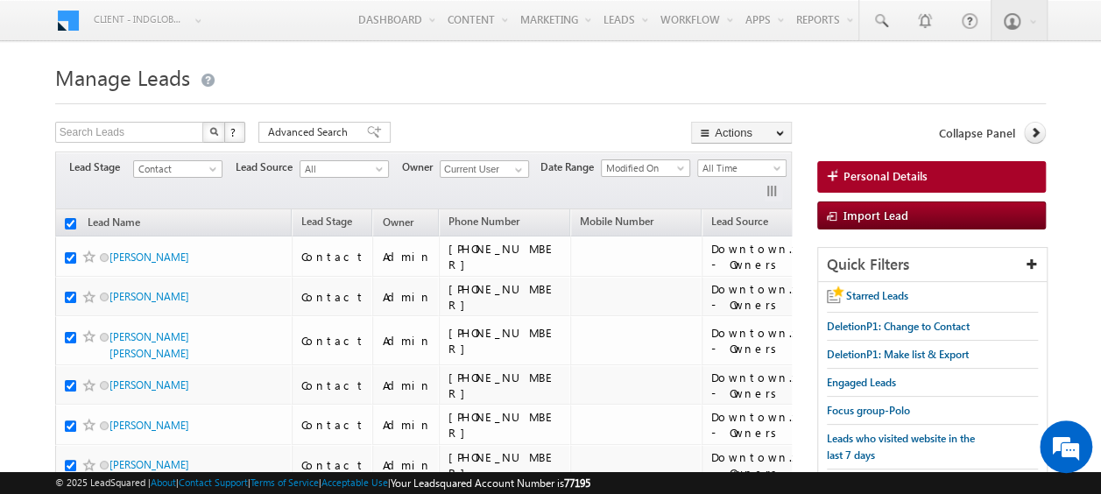
checkbox input "true"
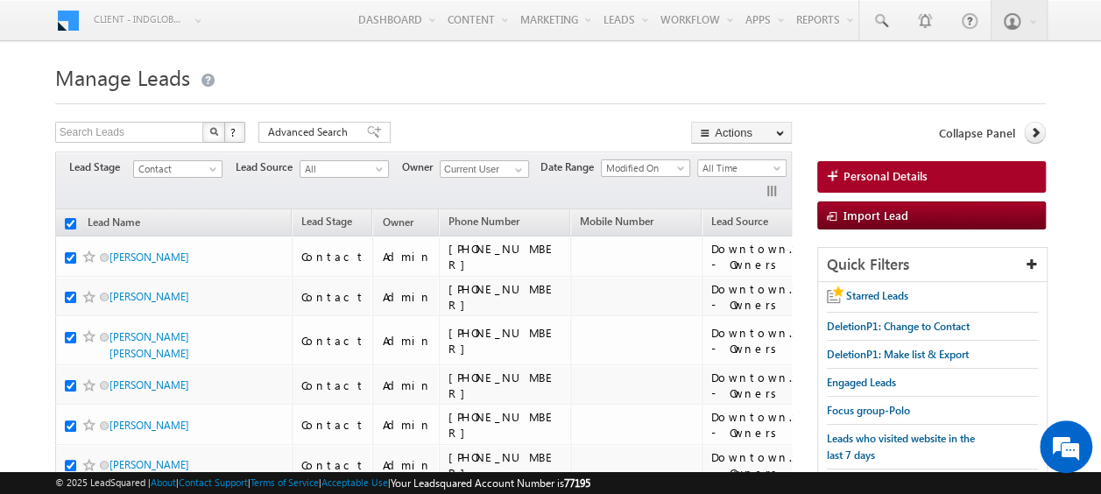
checkbox input "true"
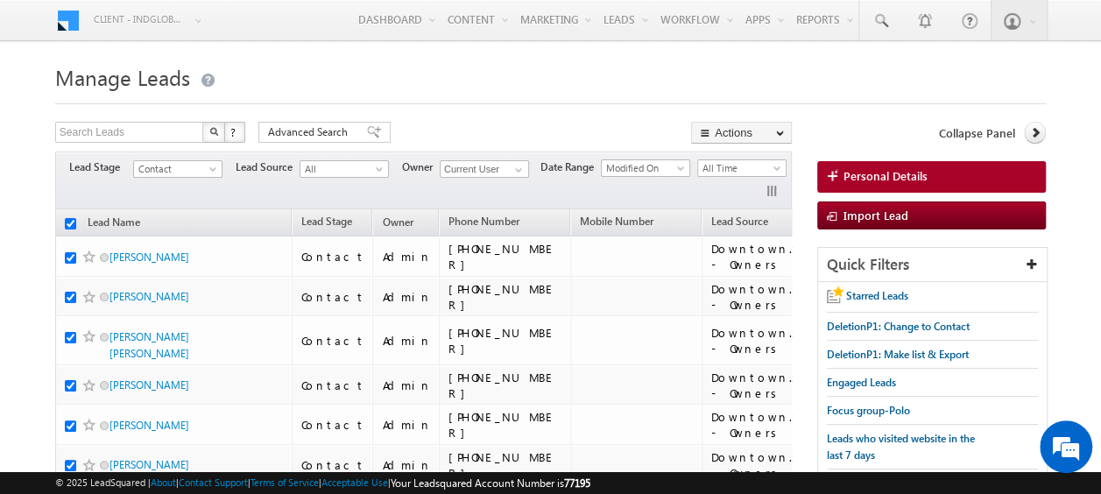
checkbox input "true"
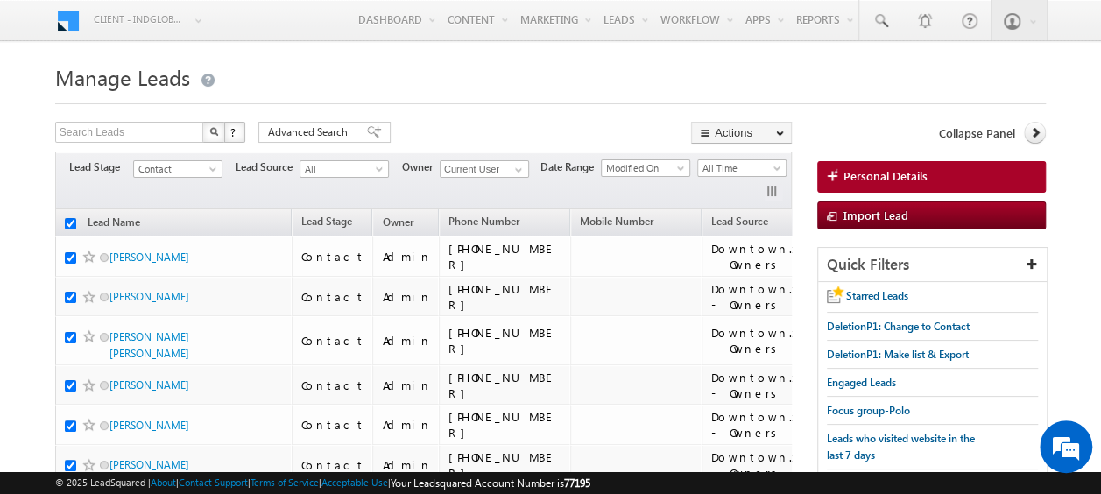
checkbox input "true"
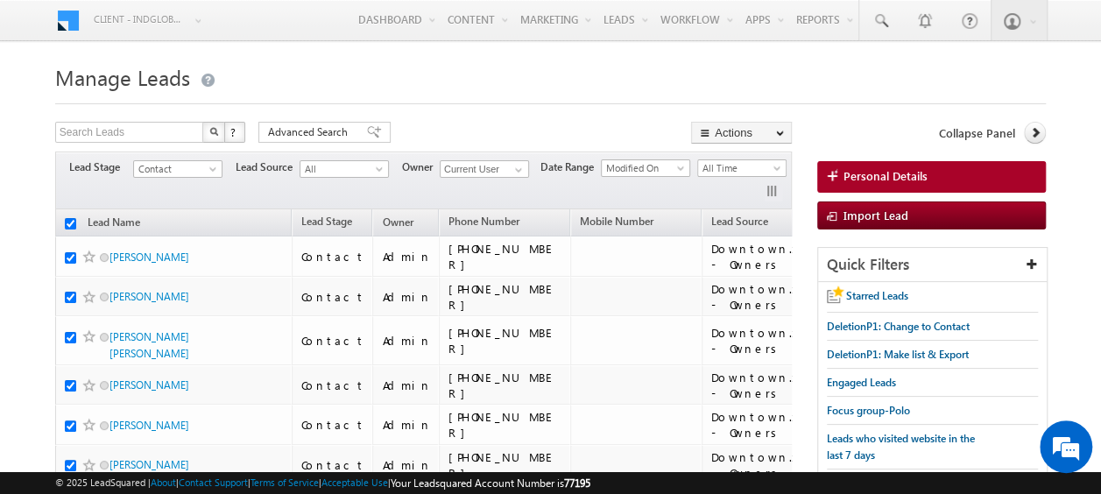
checkbox input "true"
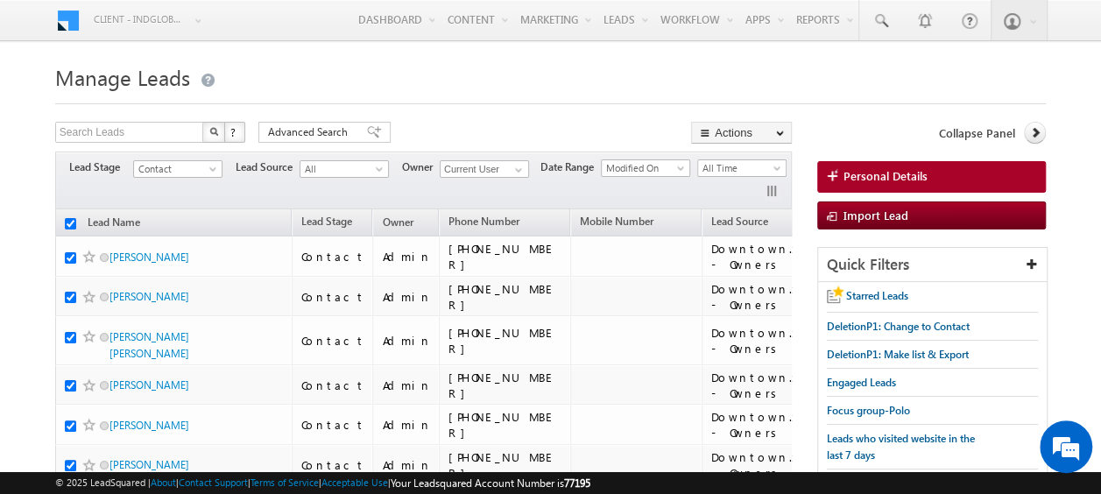
checkbox input "true"
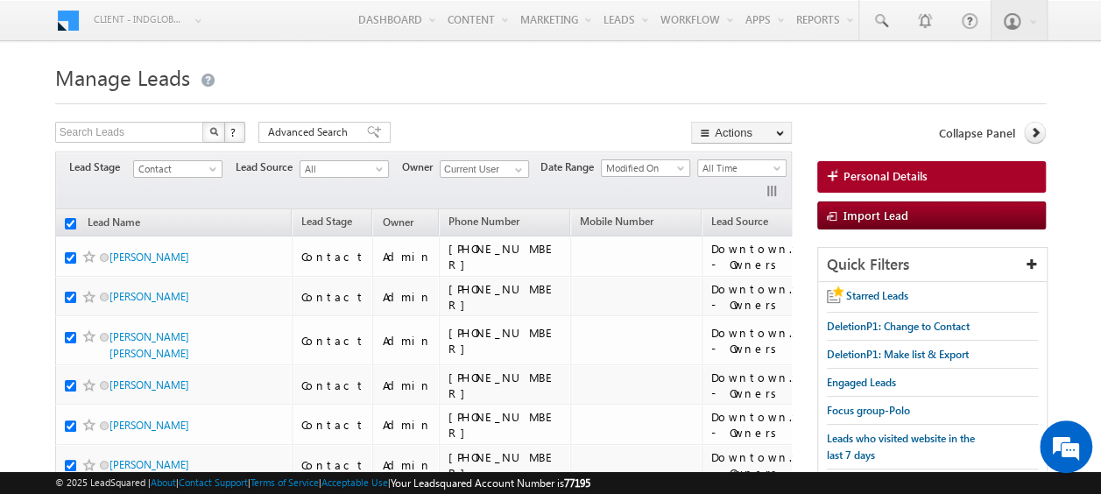
checkbox input "true"
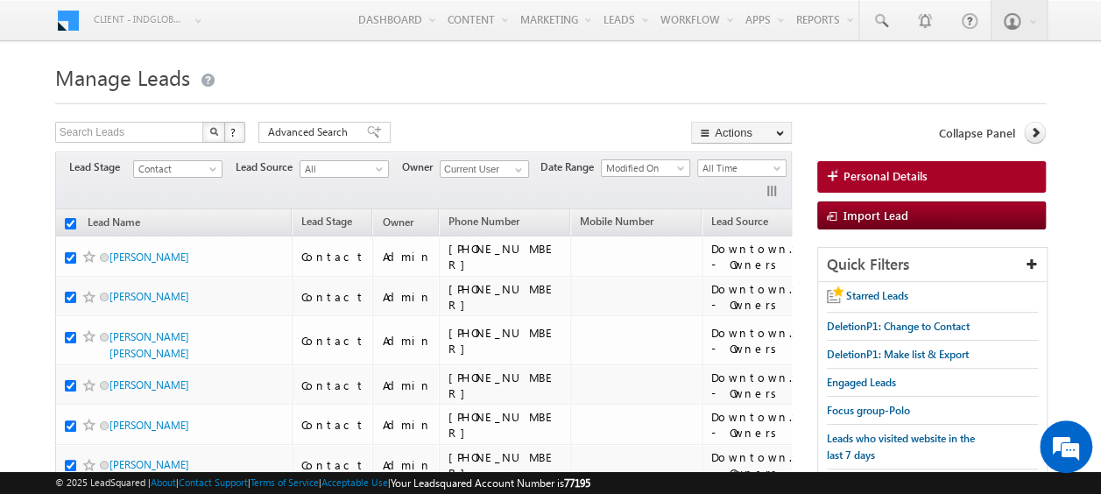
checkbox input "true"
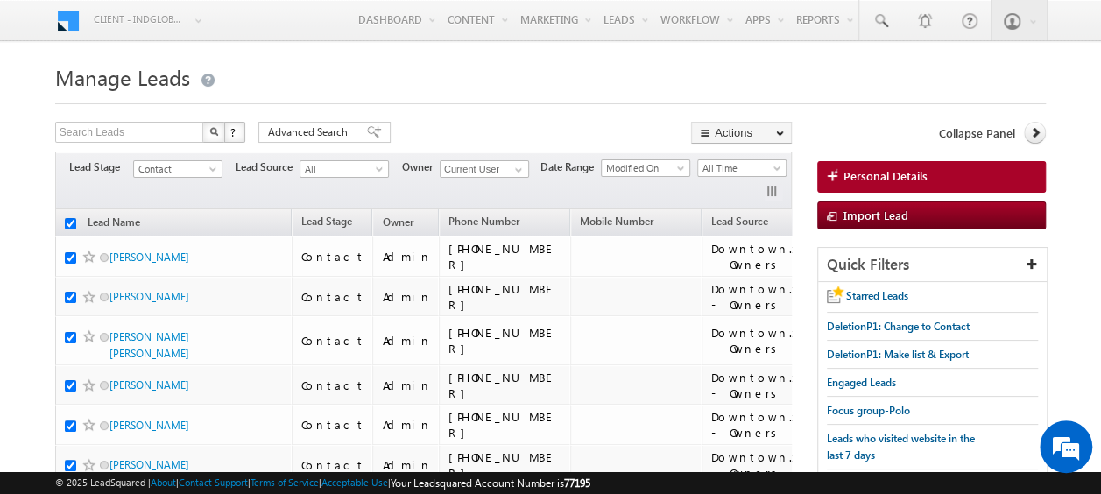
checkbox input "true"
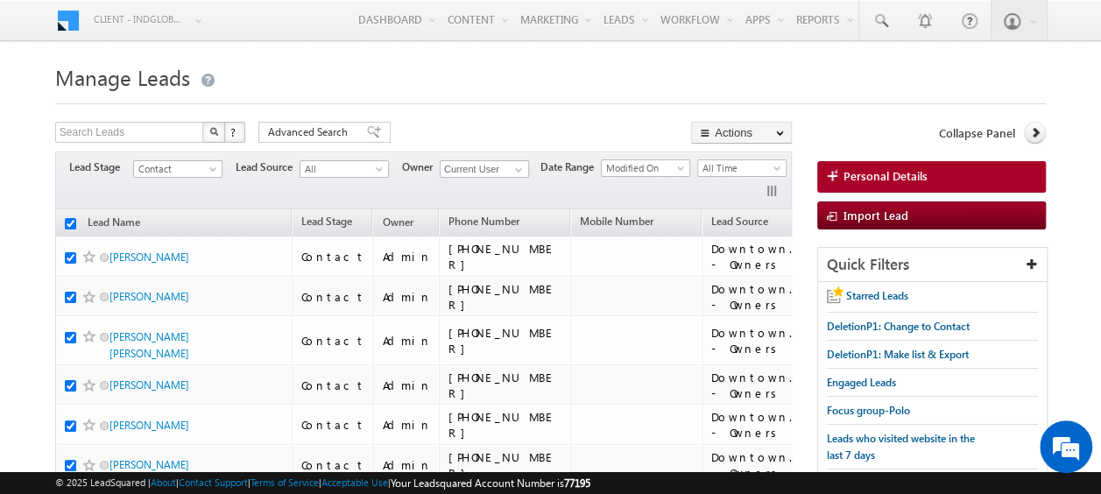
checkbox input "true"
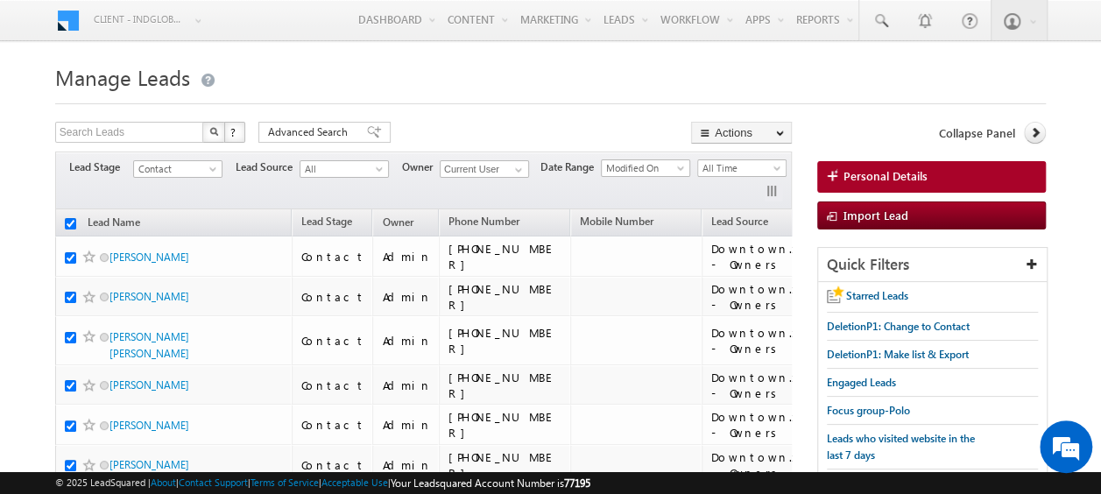
checkbox input "true"
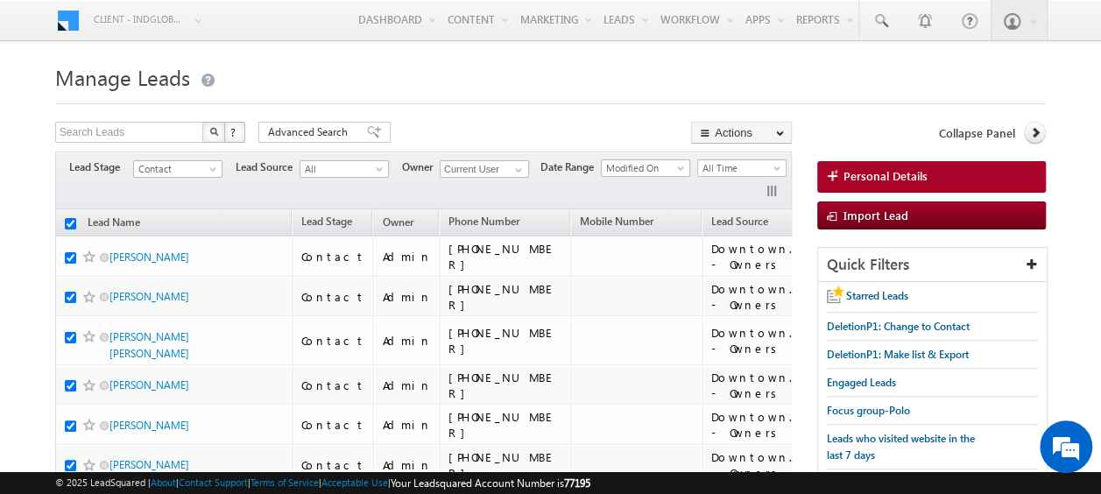
checkbox input "true"
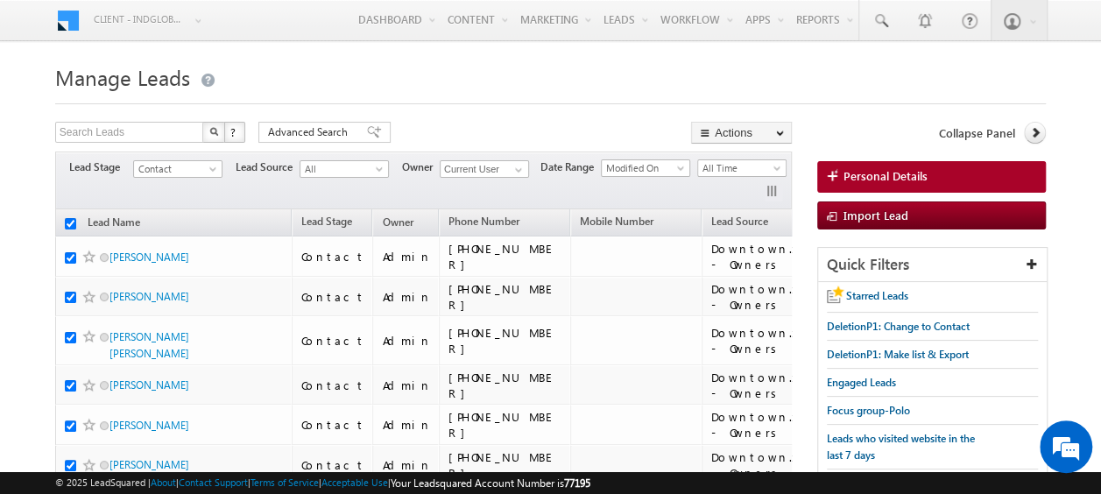
checkbox input "true"
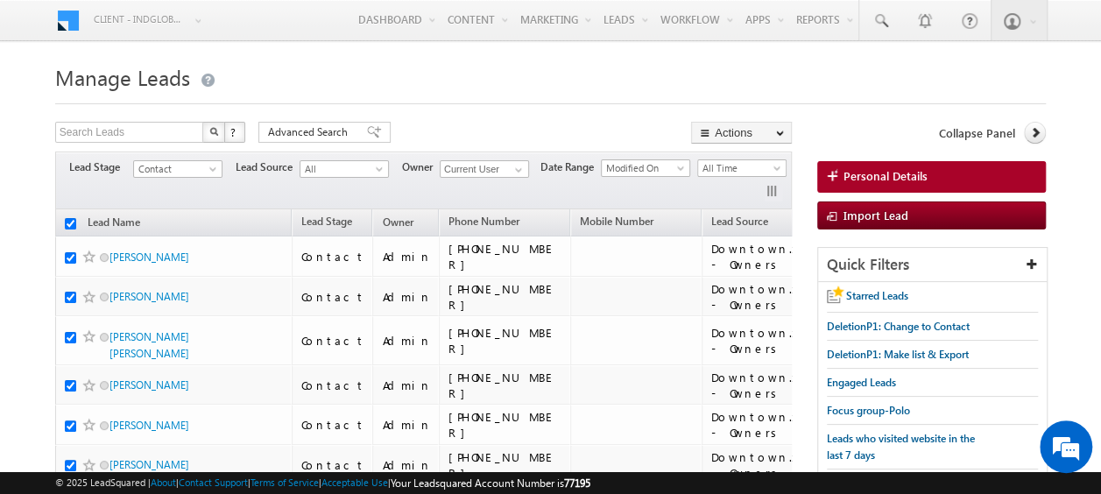
checkbox input "true"
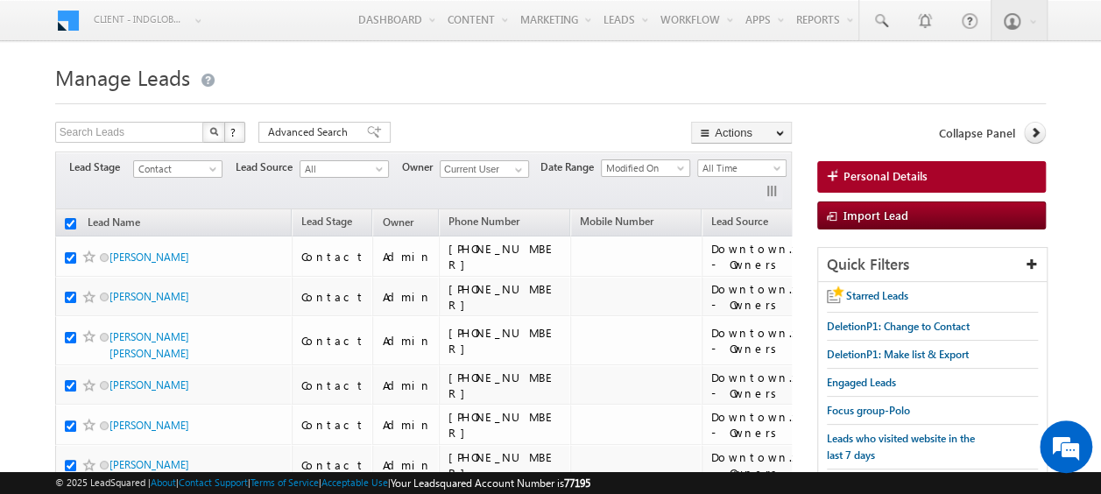
checkbox input "true"
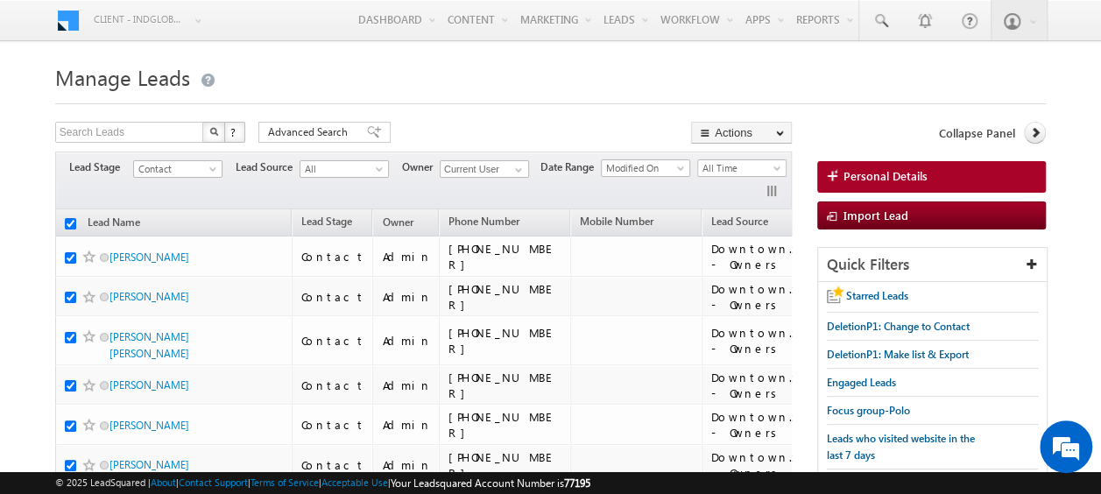
checkbox input "true"
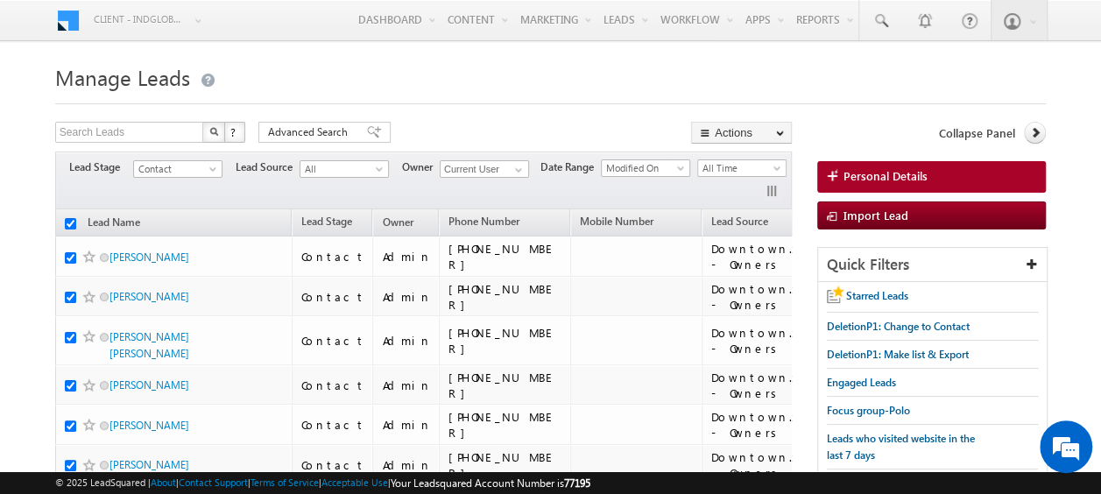
checkbox input "true"
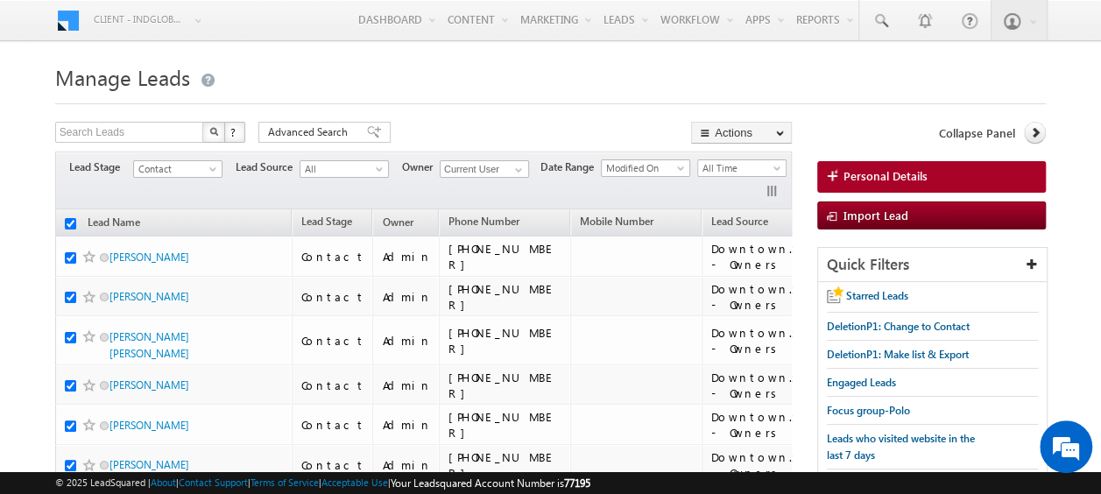
checkbox input "true"
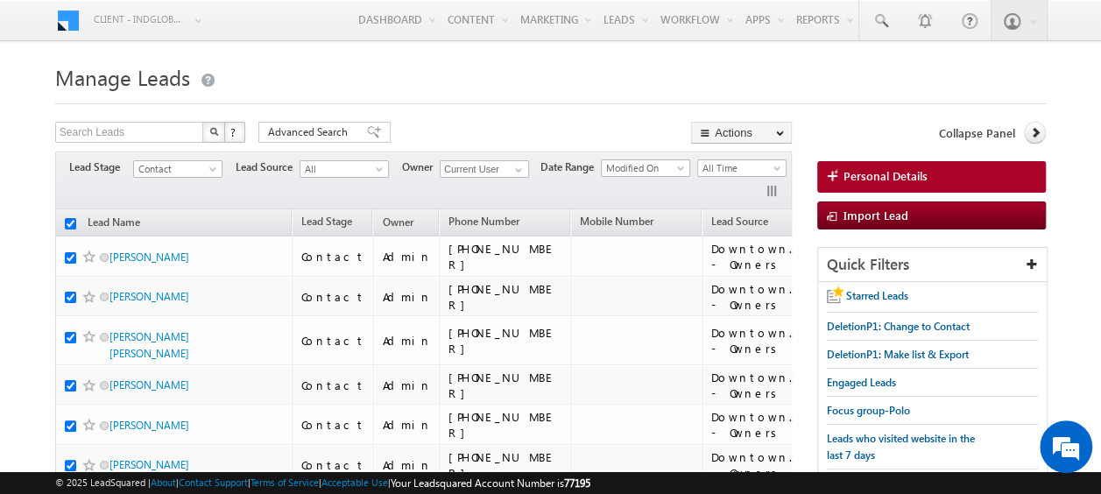
checkbox input "true"
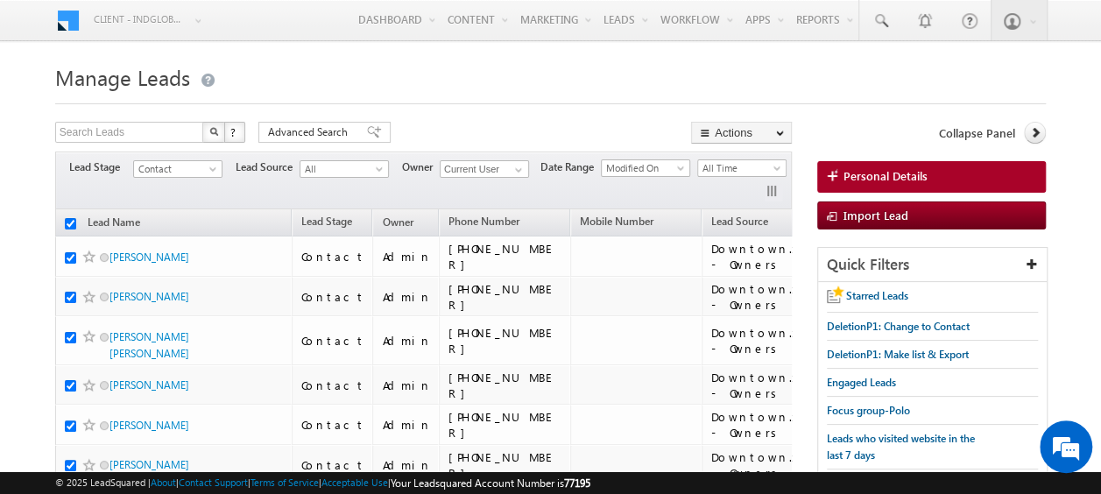
checkbox input "true"
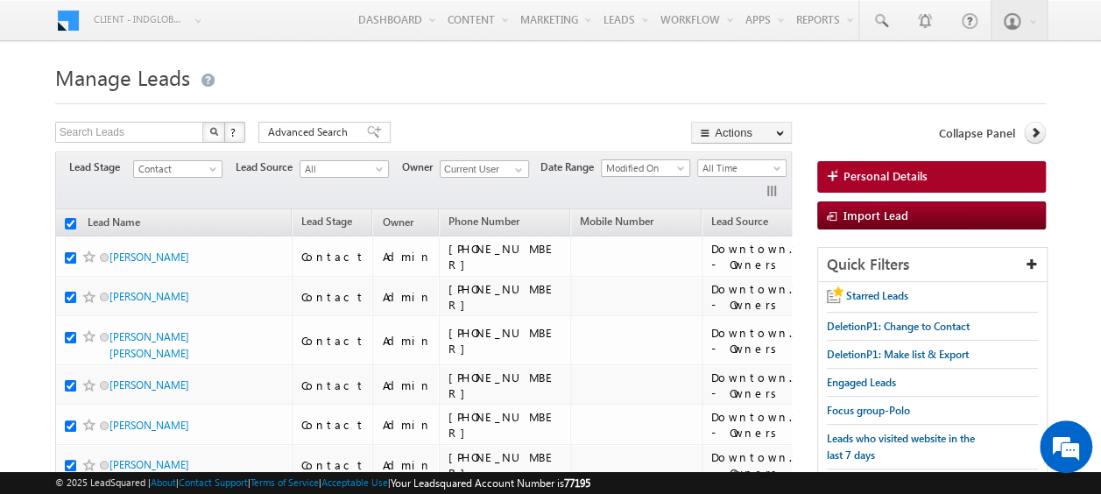
checkbox input "true"
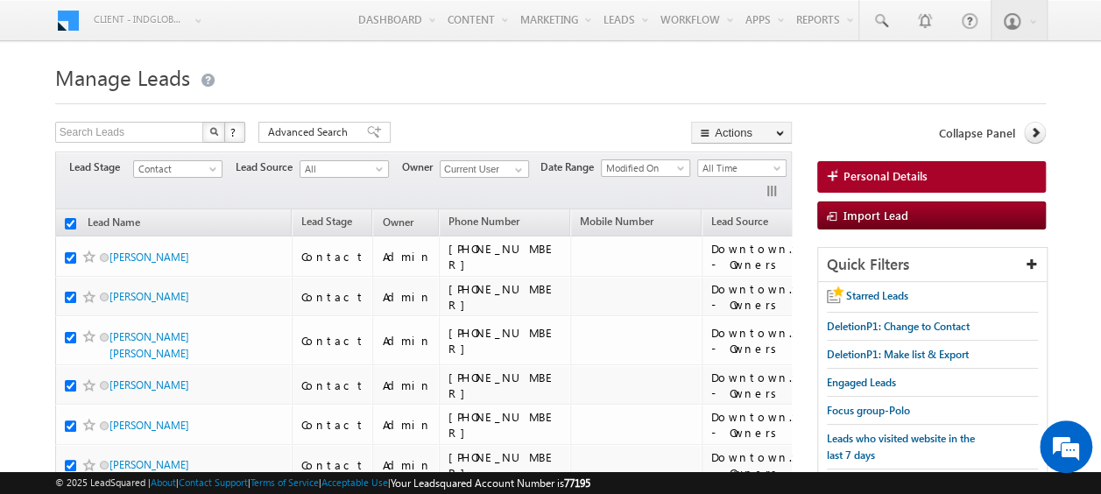
checkbox input "true"
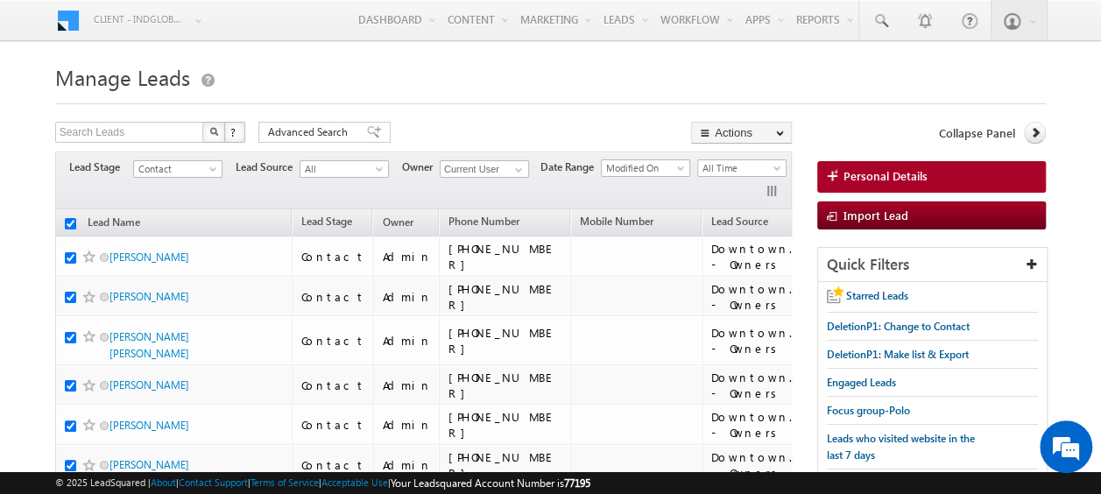
checkbox input "true"
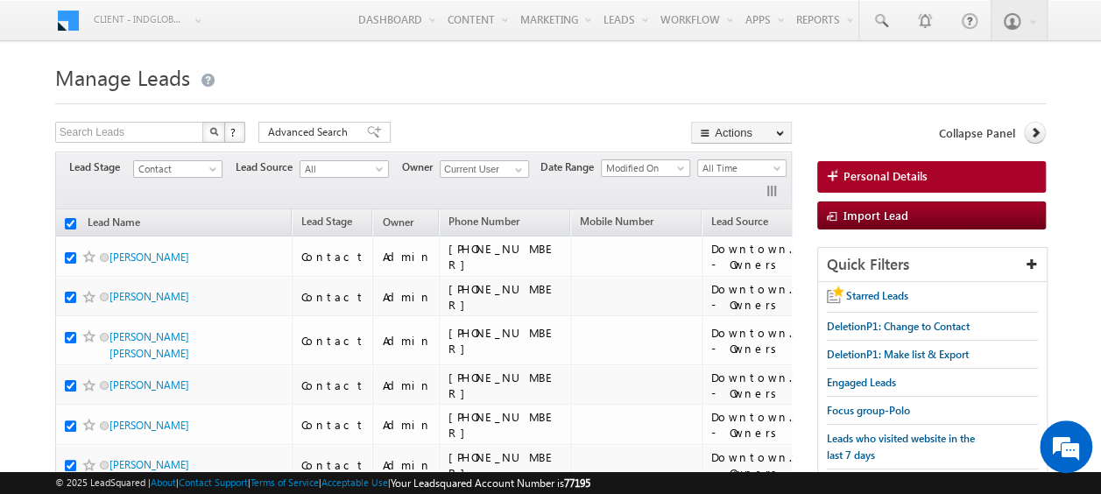
checkbox input "true"
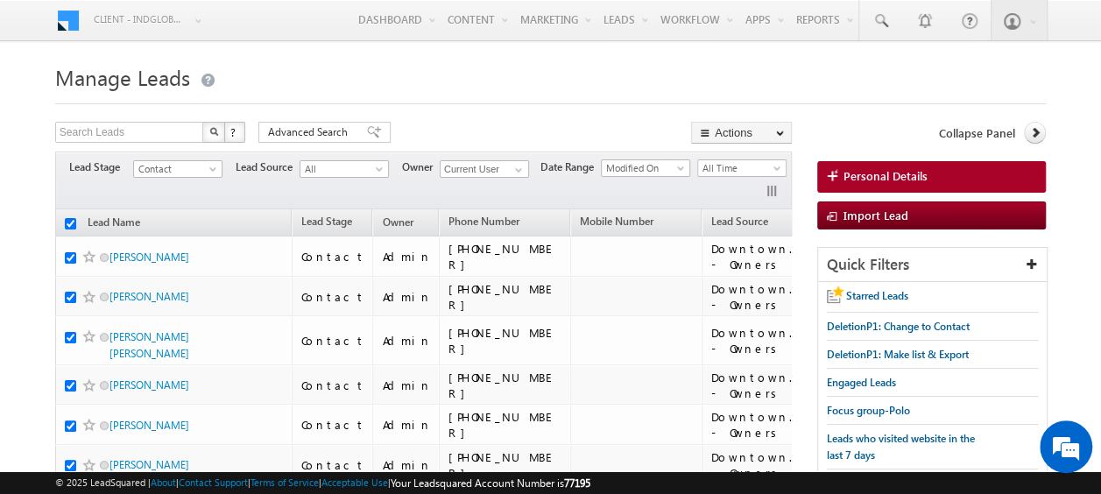
checkbox input "true"
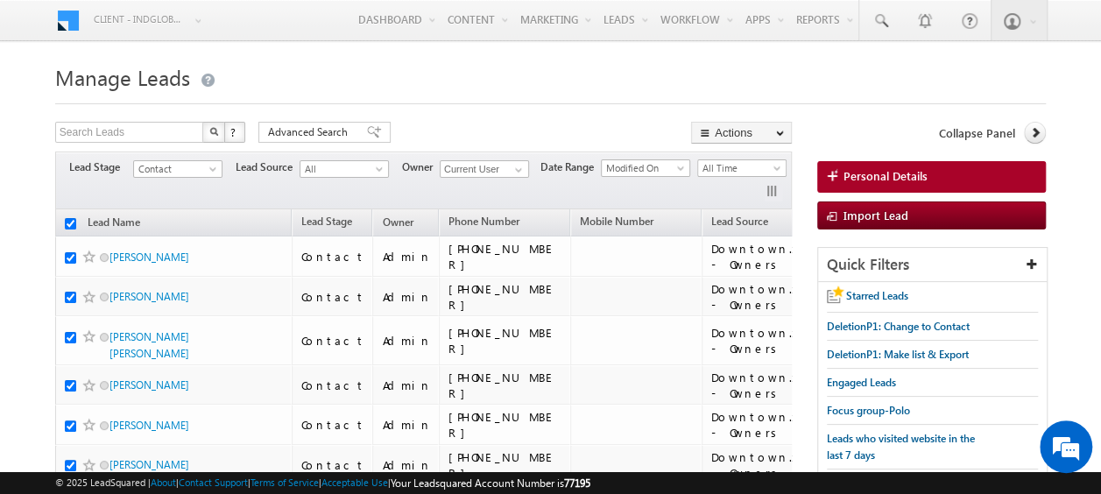
checkbox input "true"
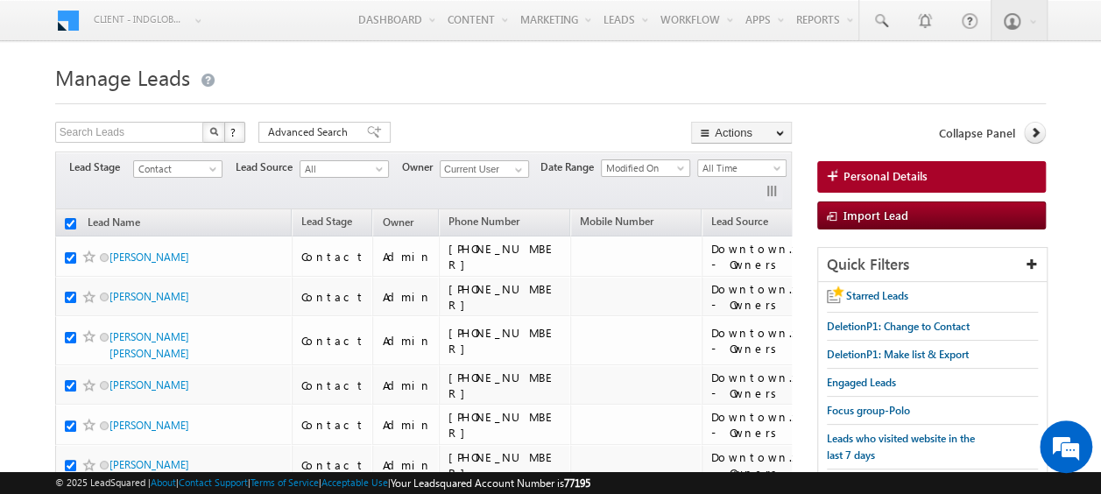
checkbox input "true"
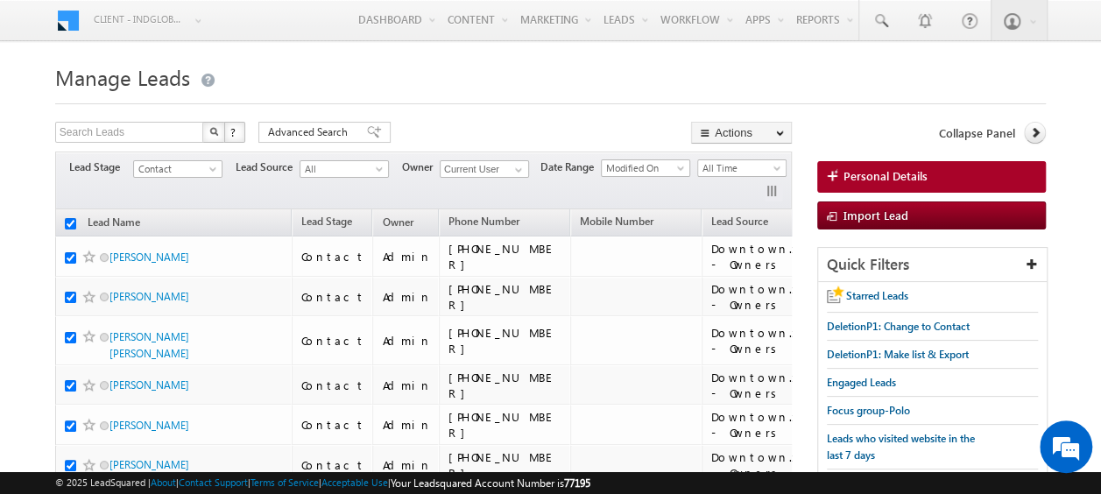
checkbox input "true"
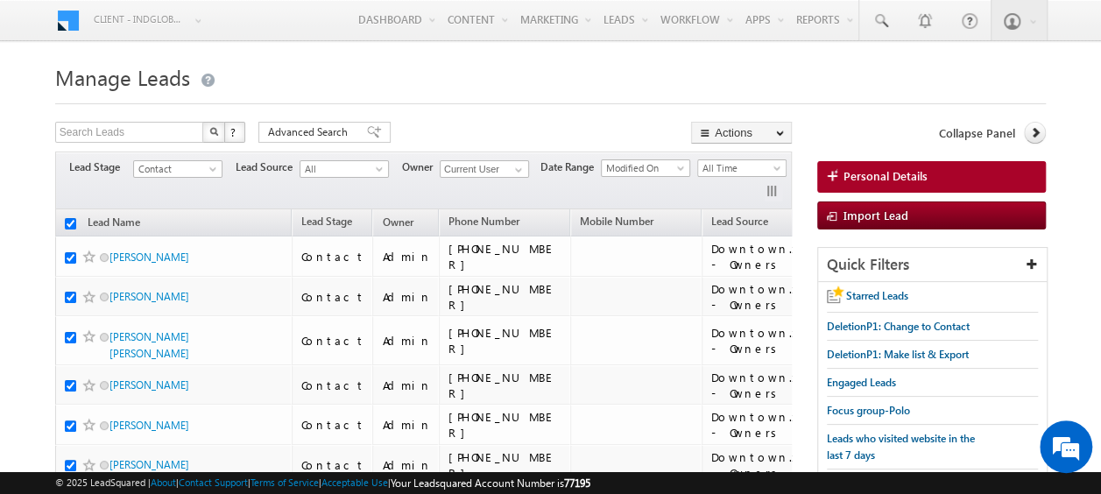
checkbox input "true"
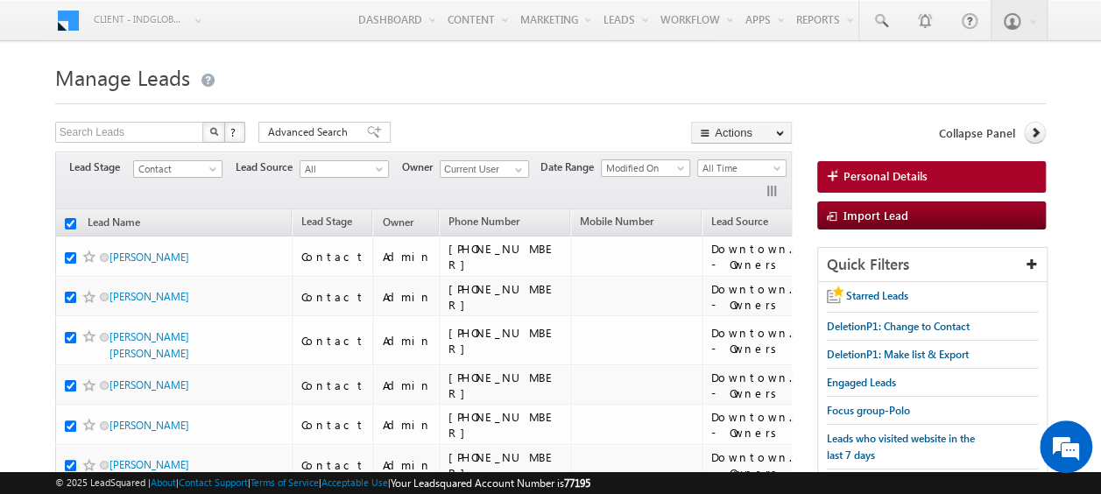
checkbox input "true"
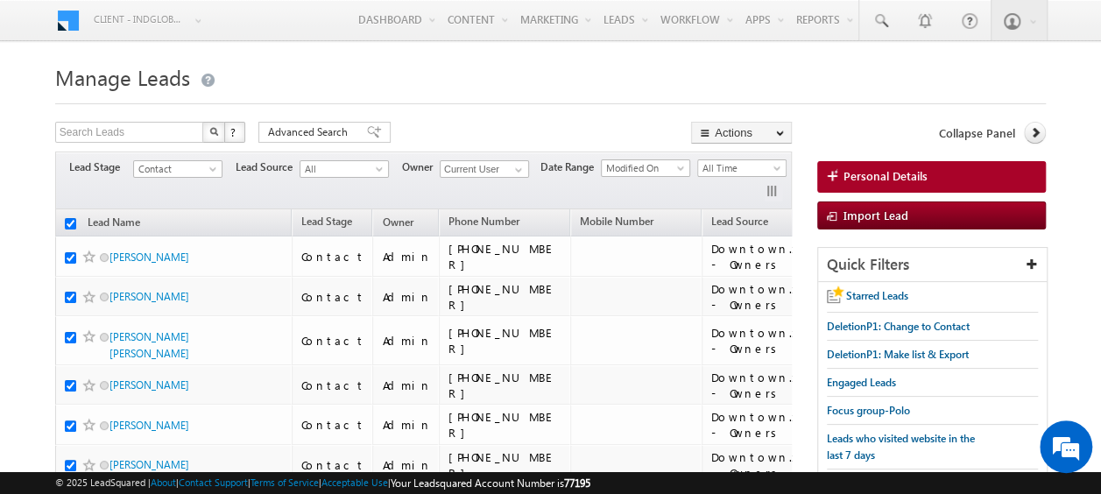
checkbox input "true"
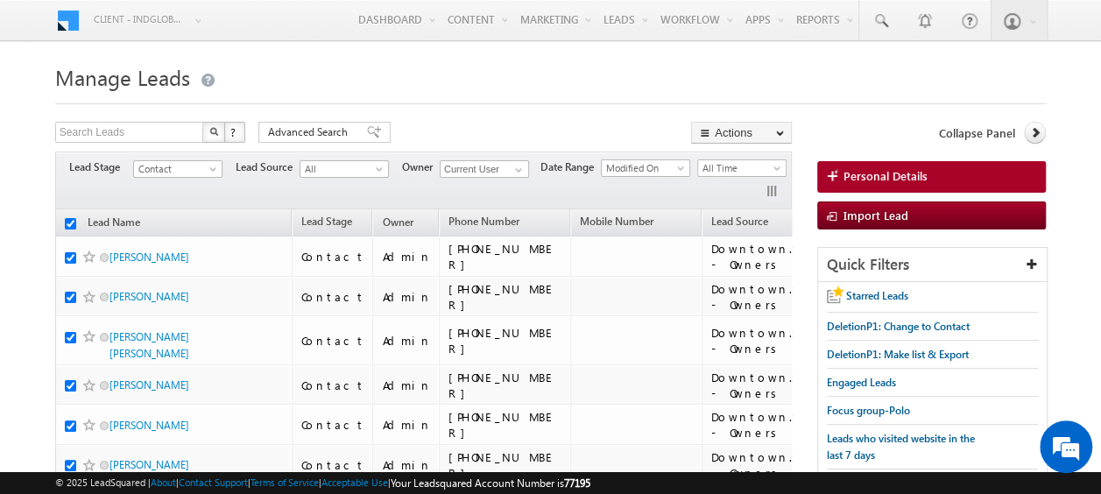
checkbox input "true"
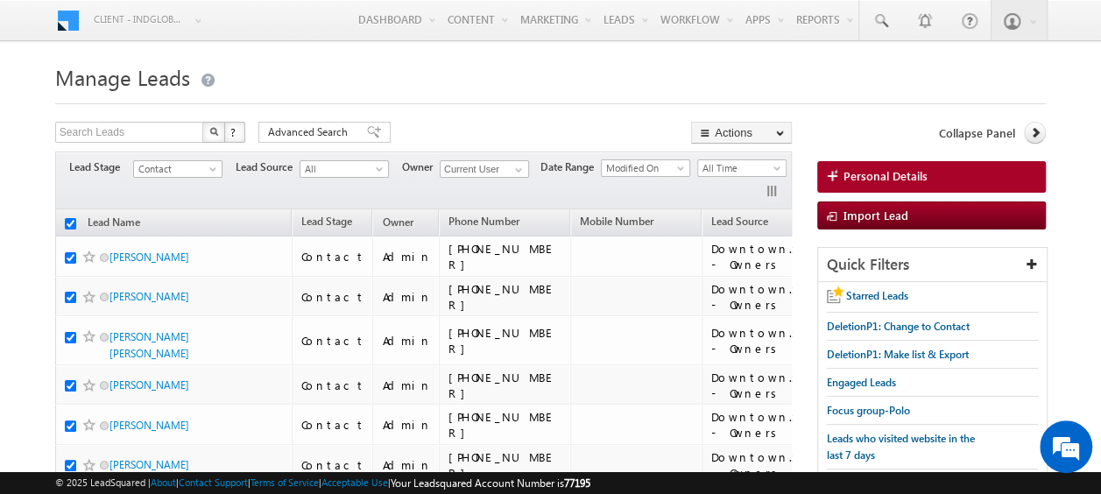
checkbox input "true"
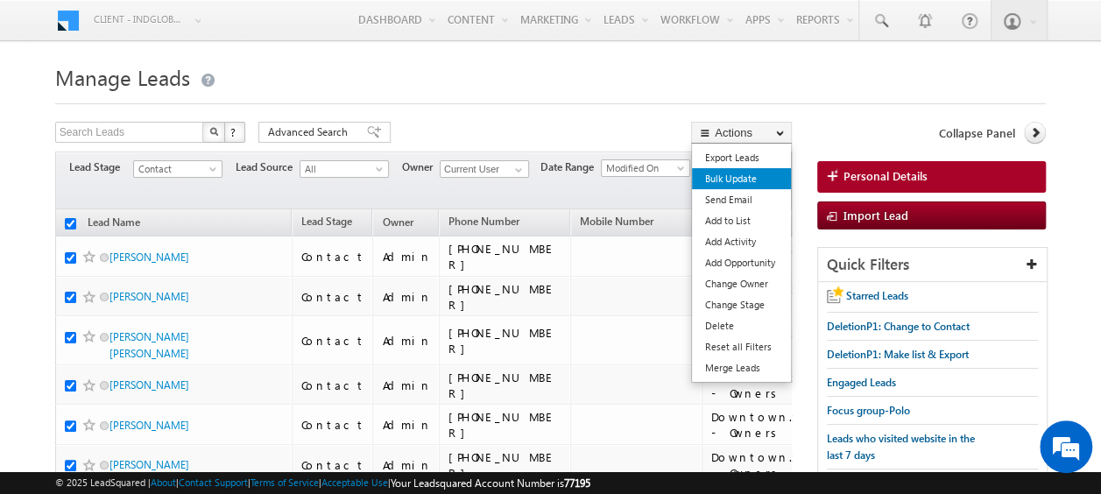
click at [725, 175] on link "Bulk Update" at bounding box center [741, 178] width 99 height 21
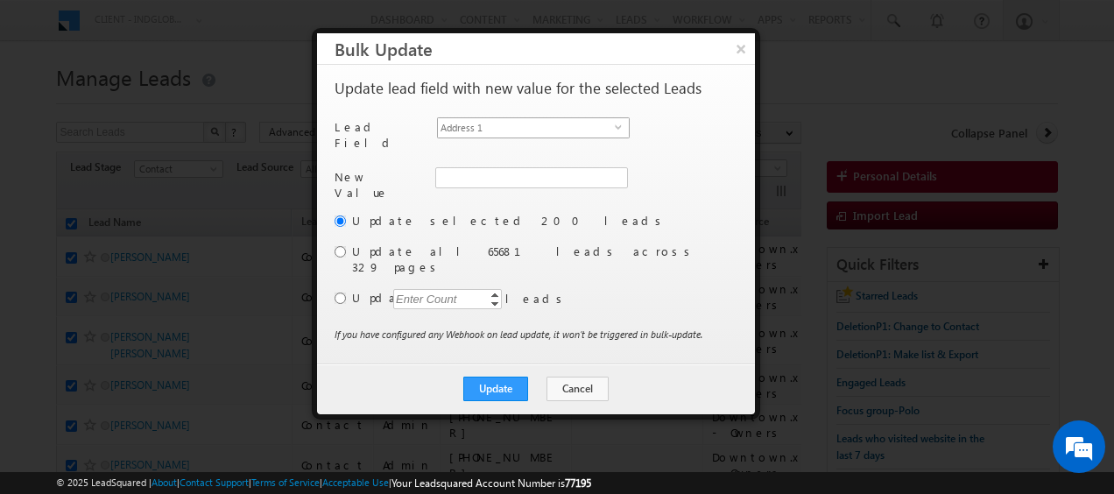
click at [618, 124] on span "select" at bounding box center [622, 127] width 14 height 8
click at [613, 171] on span at bounding box center [615, 178] width 14 height 14
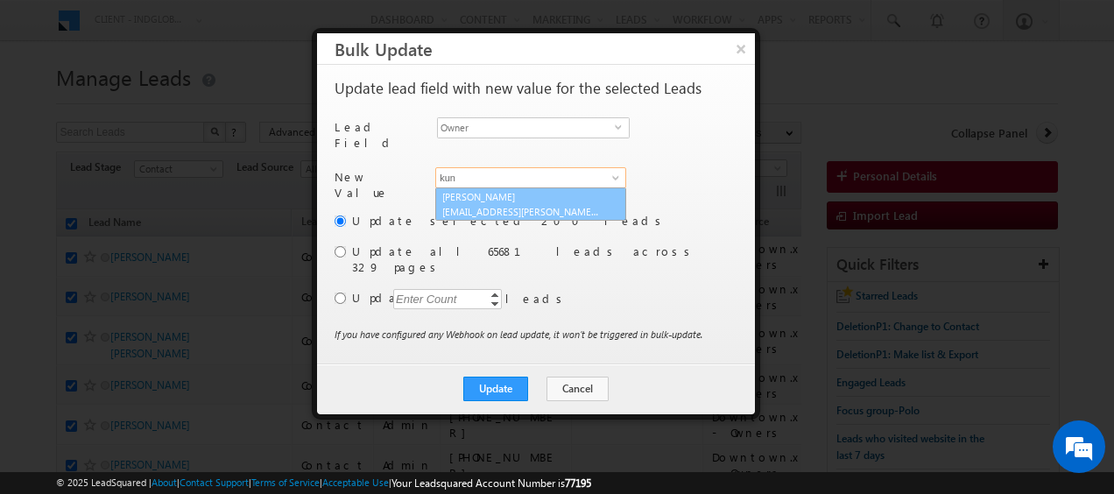
click at [541, 205] on span "[EMAIL_ADDRESS][PERSON_NAME][DOMAIN_NAME]" at bounding box center [521, 211] width 158 height 13
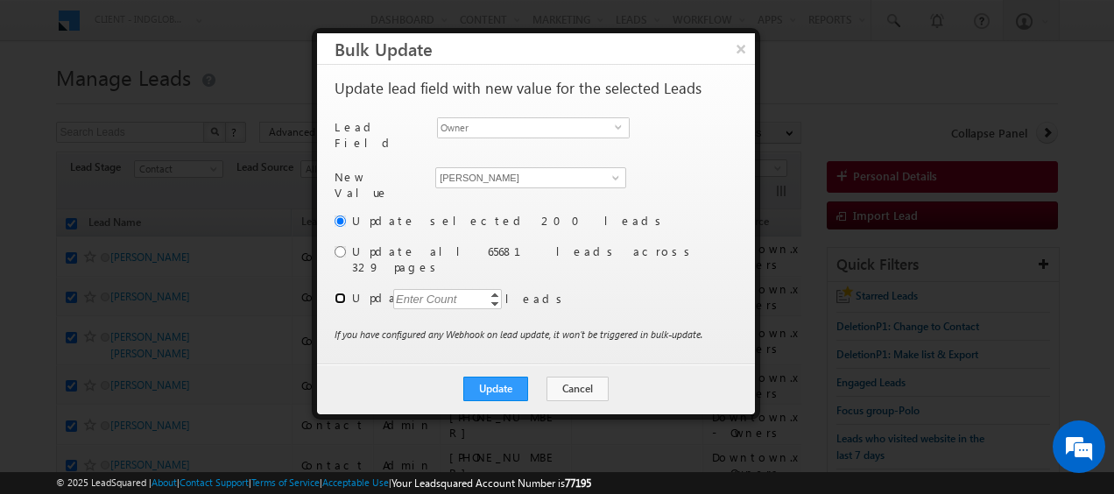
click at [336, 292] on input "radio" at bounding box center [339, 297] width 11 height 11
click at [423, 289] on div "Enter Count" at bounding box center [426, 299] width 67 height 20
click at [513, 376] on button "Update" at bounding box center [495, 388] width 65 height 25
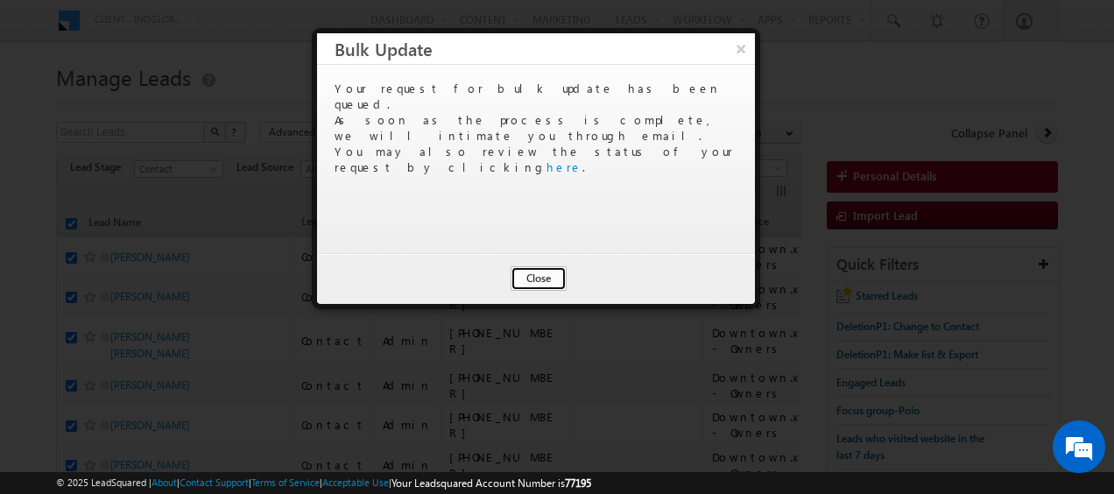
click at [541, 280] on button "Close" at bounding box center [538, 278] width 56 height 25
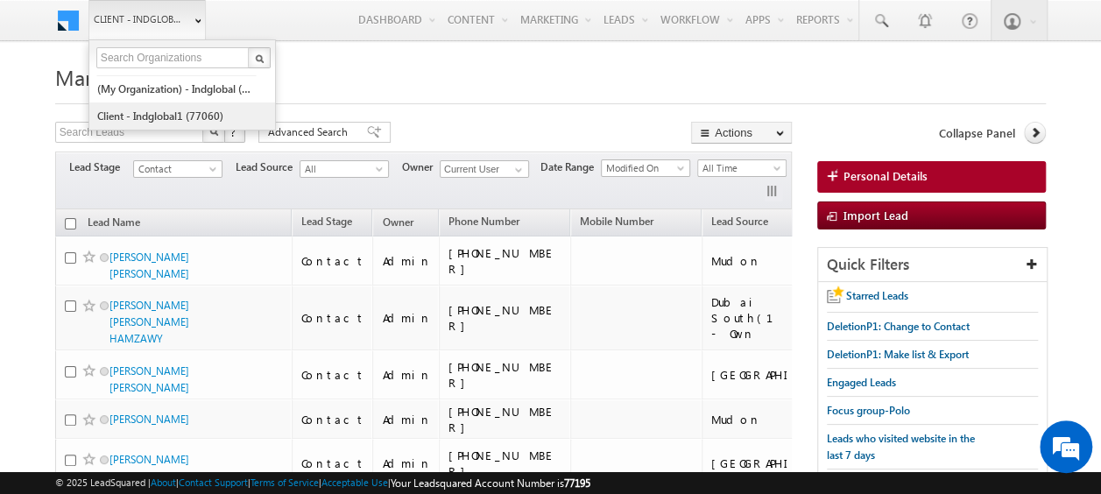
click at [162, 113] on link "Client - indglobal1 (77060)" at bounding box center [176, 115] width 160 height 27
